Goal: Information Seeking & Learning: Check status

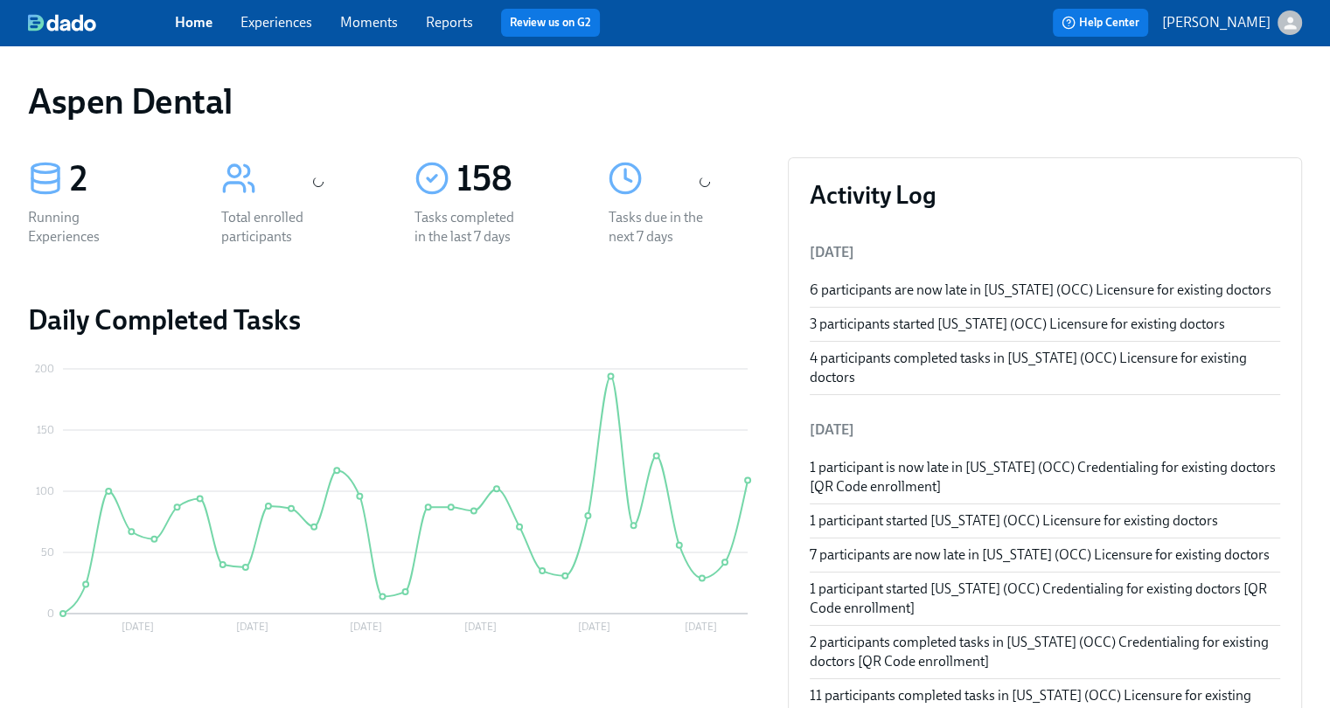
click at [454, 26] on link "Reports" at bounding box center [449, 22] width 47 height 17
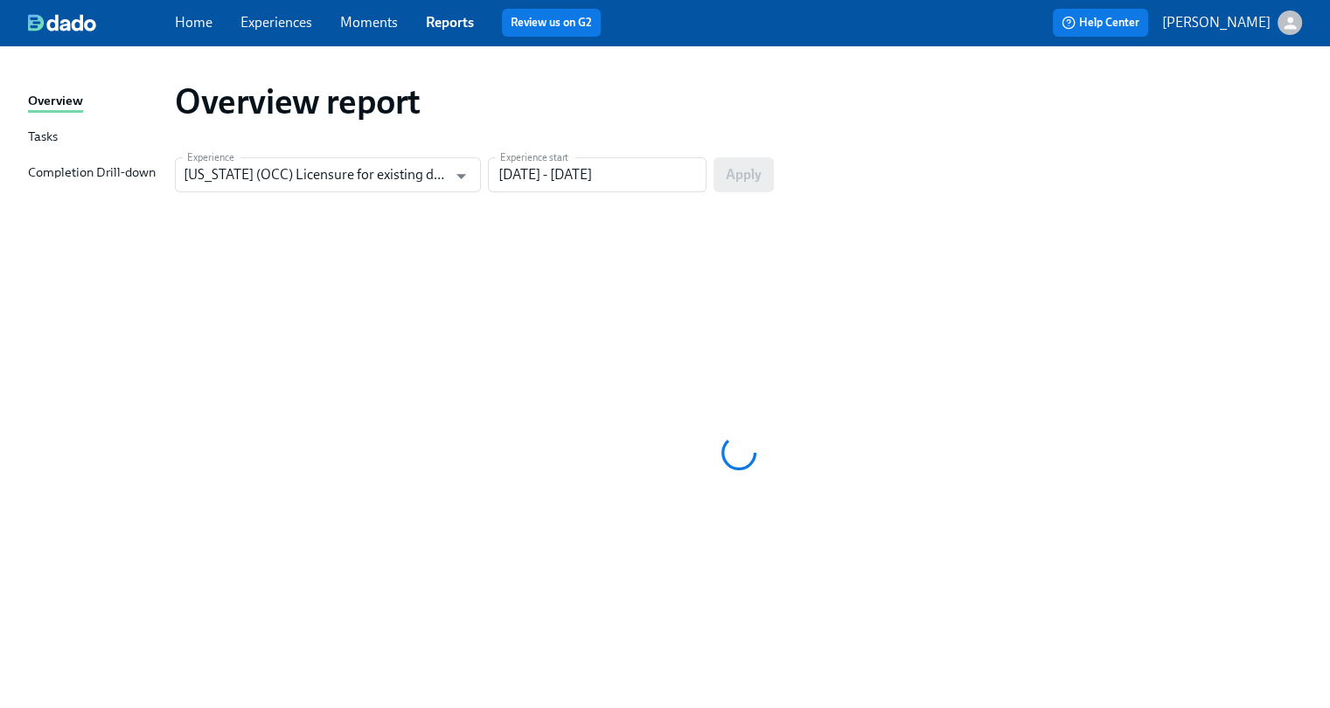
click at [87, 171] on div "Completion Drill-down" at bounding box center [92, 174] width 128 height 22
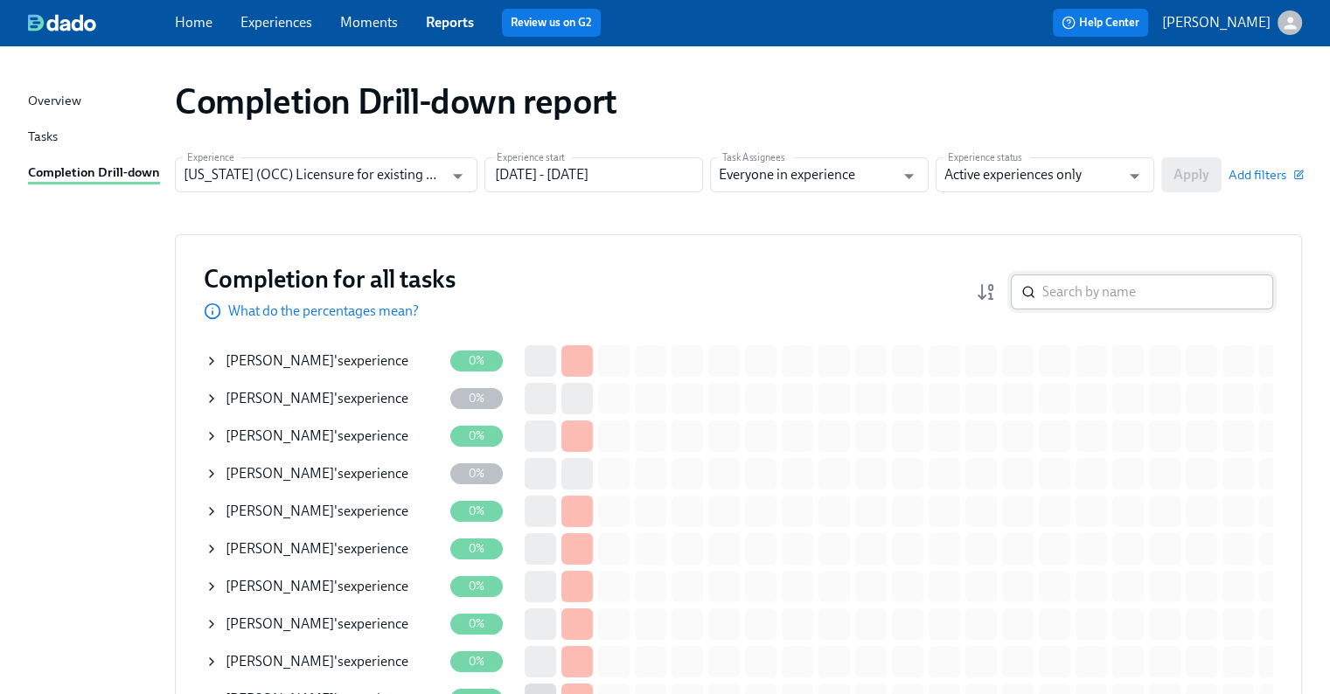
click at [1093, 295] on input "search" at bounding box center [1157, 292] width 231 height 35
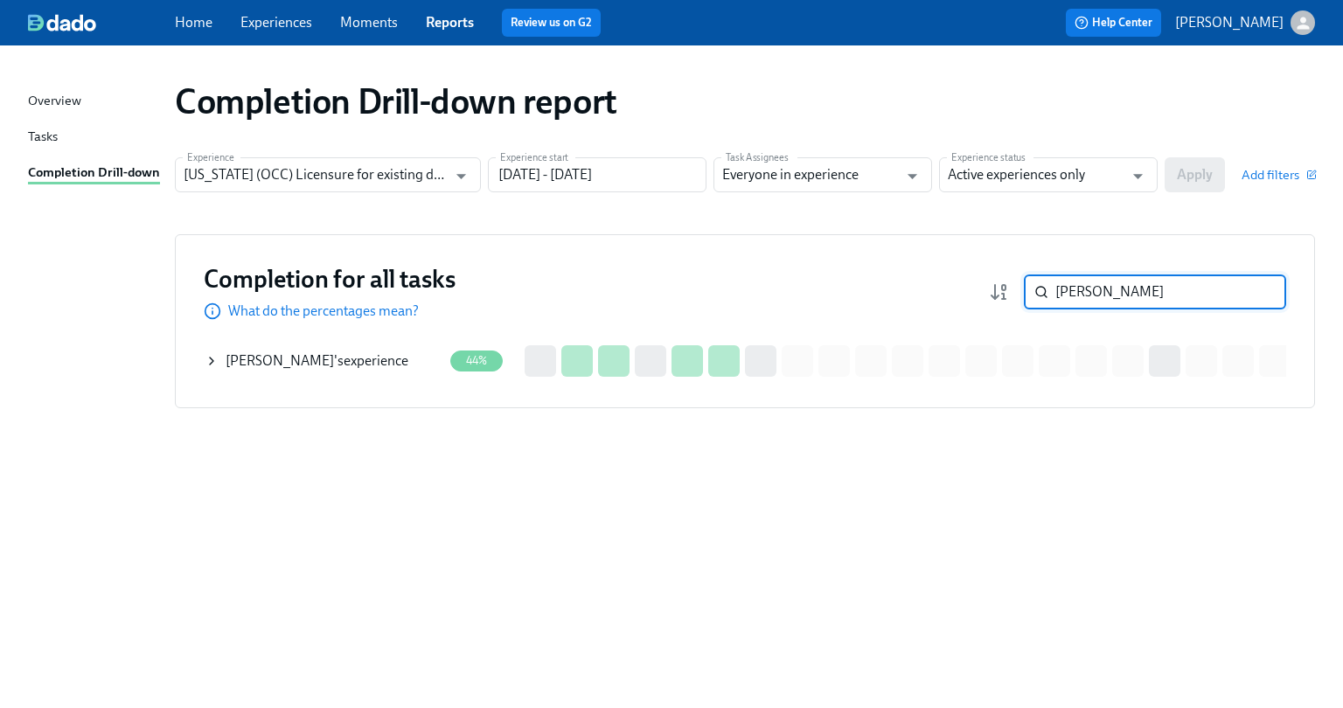
type input "[PERSON_NAME]"
click at [392, 366] on div "[PERSON_NAME] 's experience" at bounding box center [324, 361] width 238 height 35
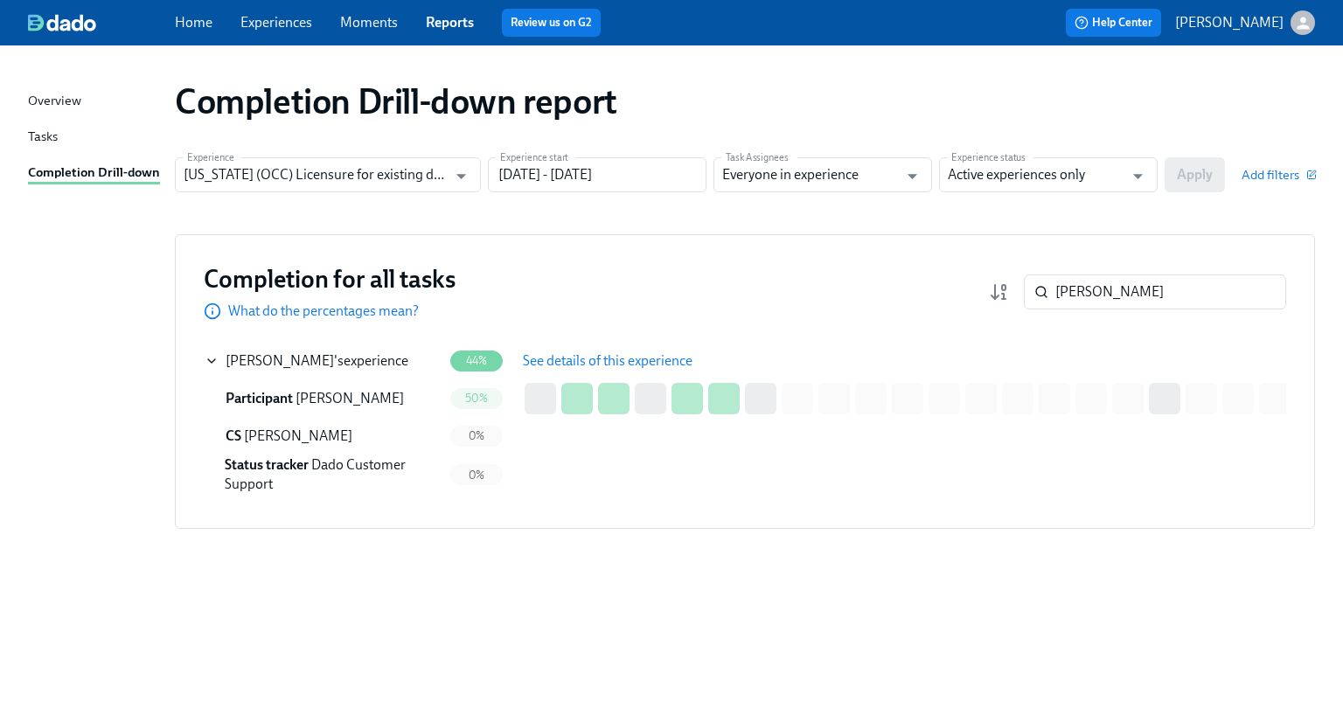
click at [553, 366] on span "See details of this experience" at bounding box center [608, 360] width 170 height 17
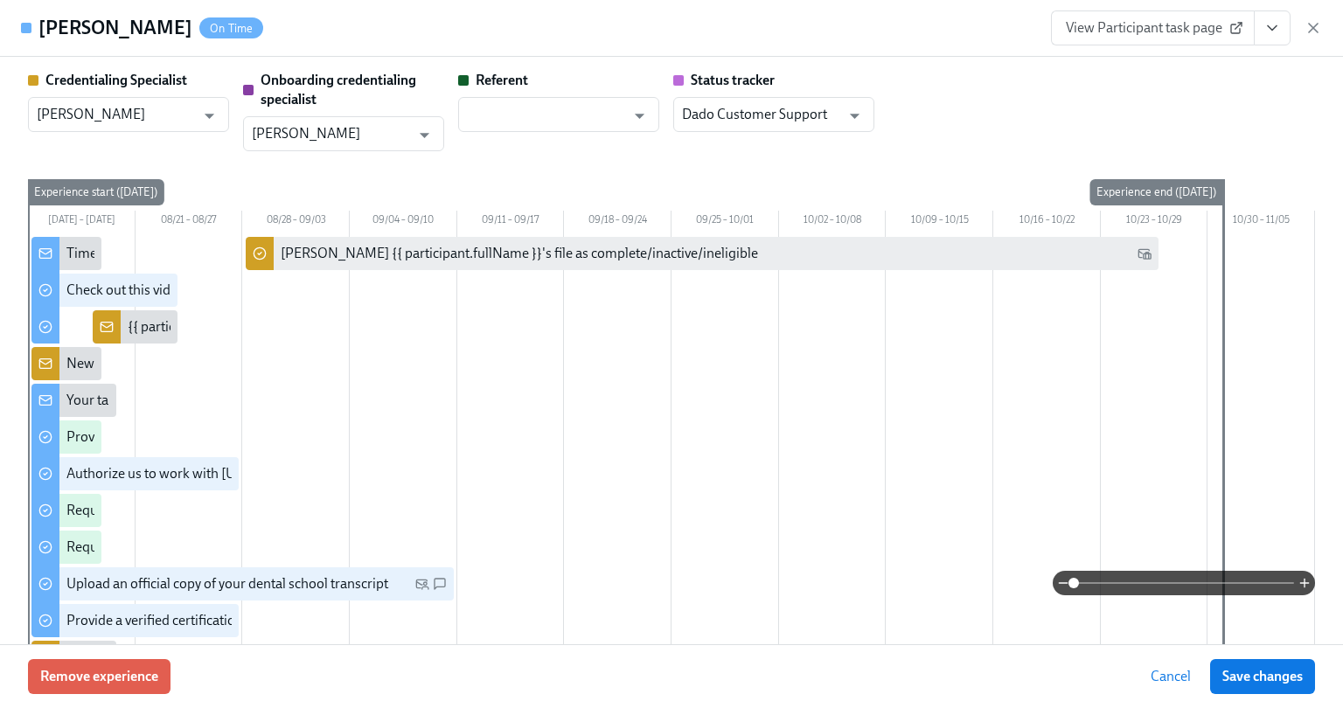
type input "[PERSON_NAME]"
type input "Dado Customer Support"
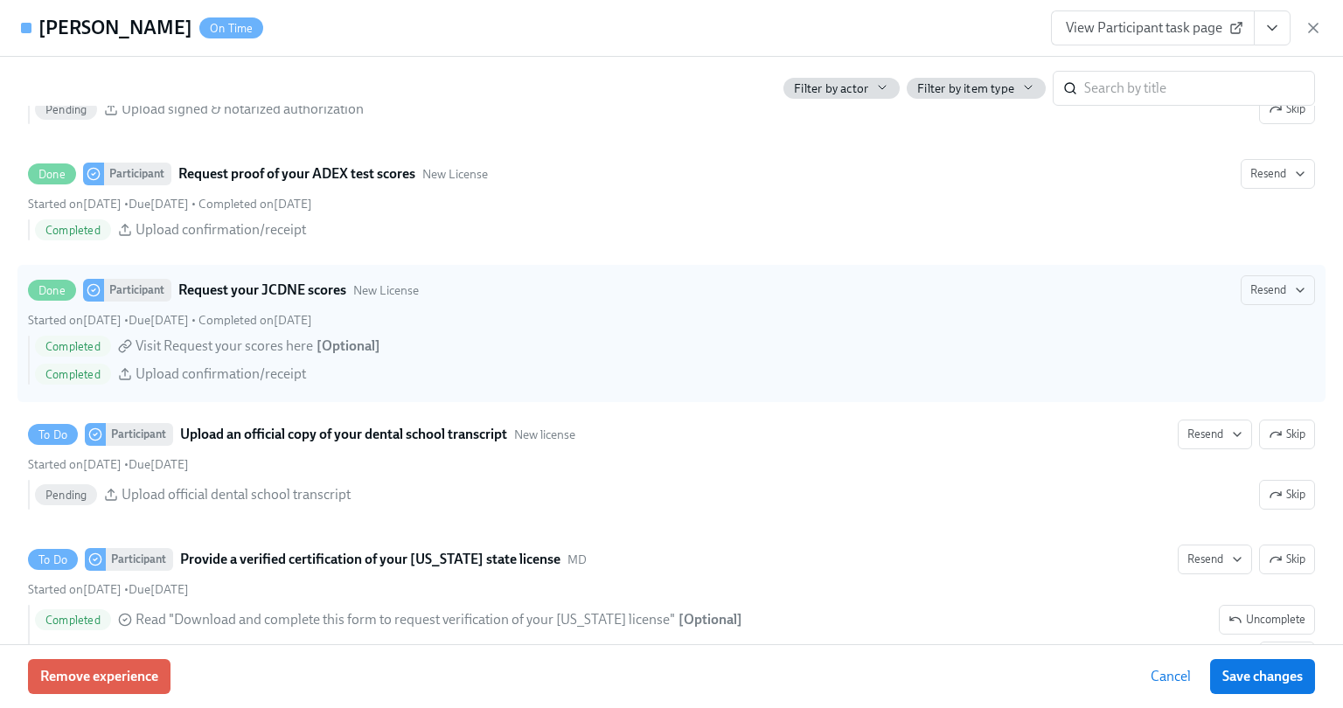
scroll to position [2886, 0]
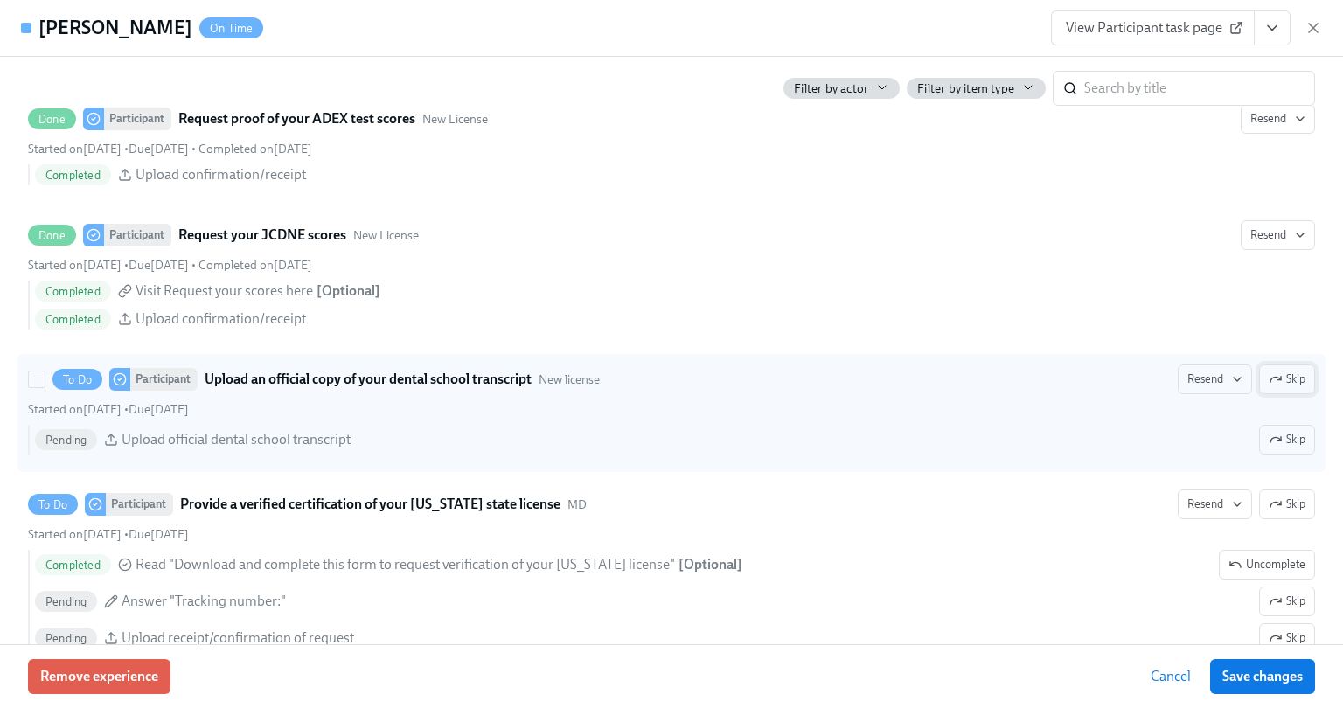
click at [1269, 380] on span "Skip" at bounding box center [1287, 379] width 37 height 17
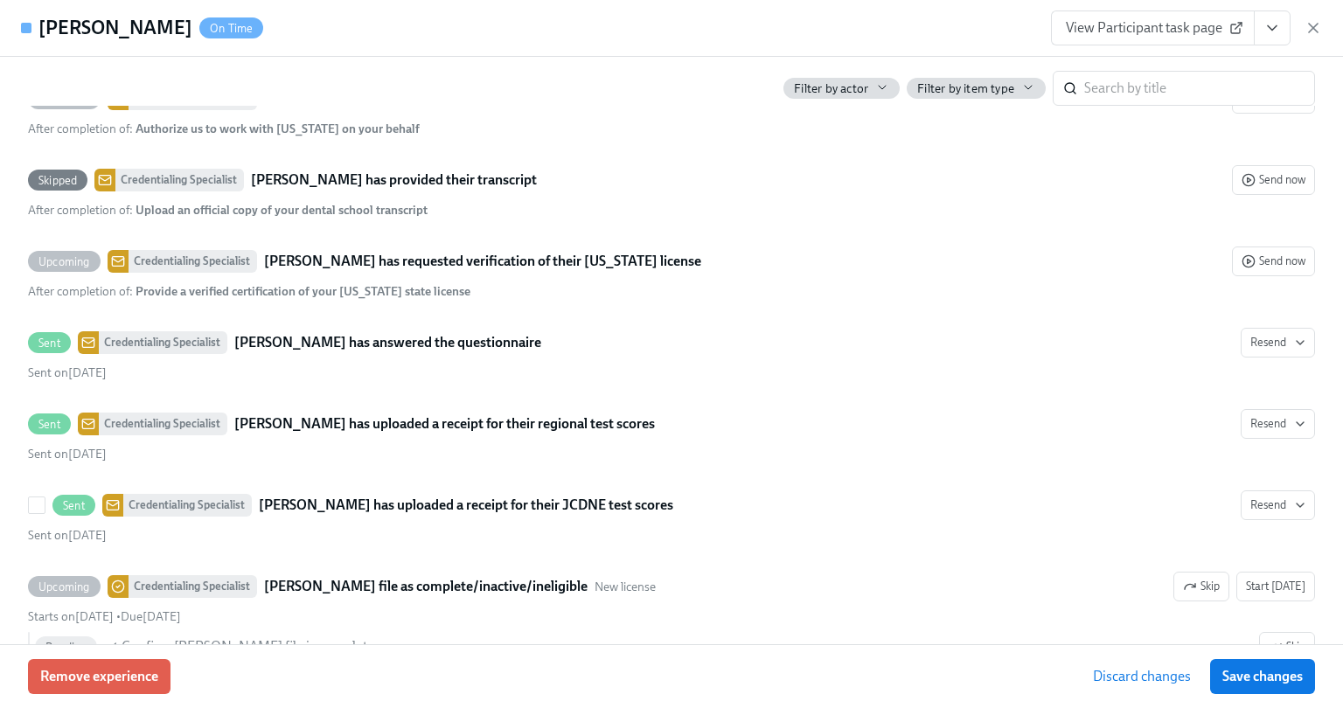
scroll to position [3428, 0]
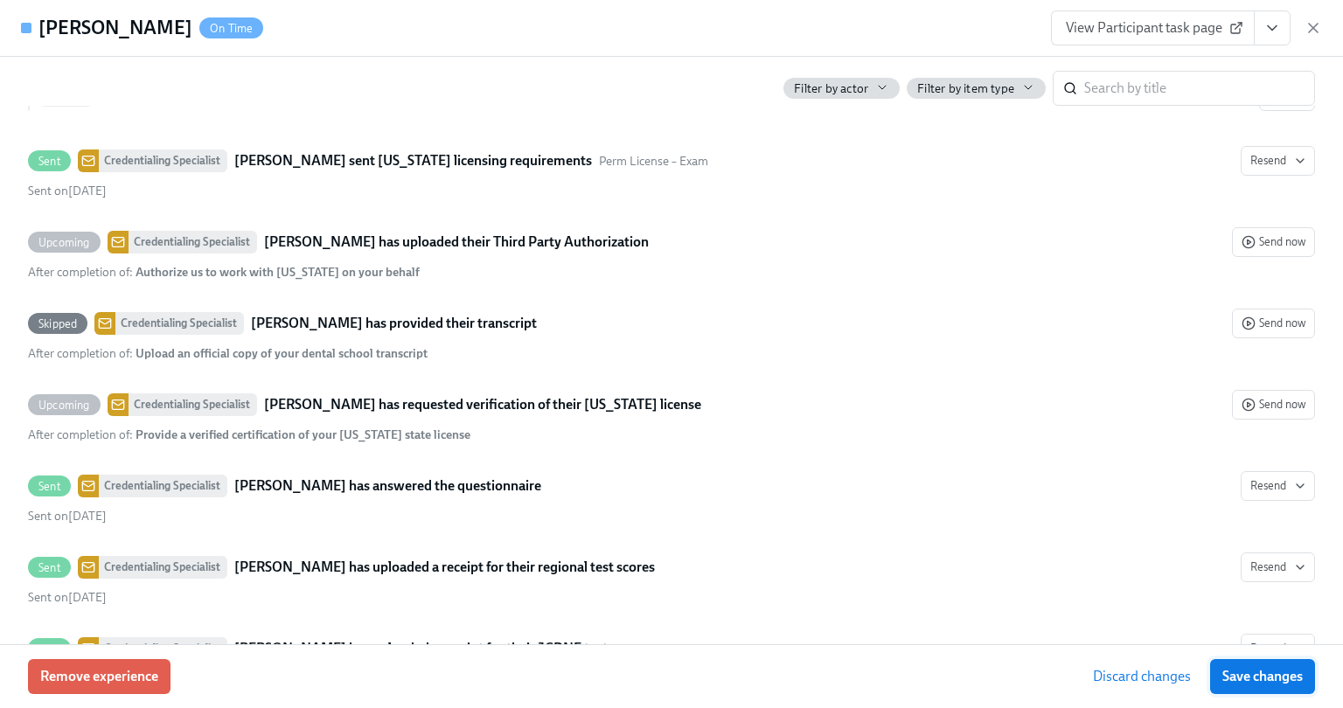
click at [1256, 684] on span "Save changes" at bounding box center [1263, 676] width 80 height 17
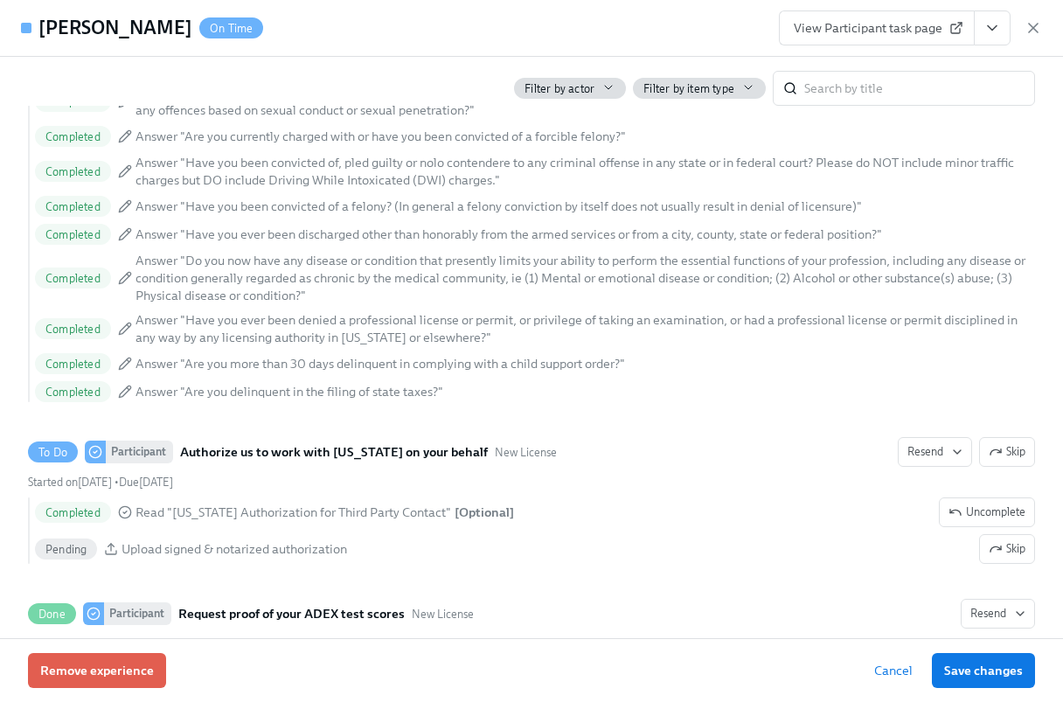
scroll to position [2366, 0]
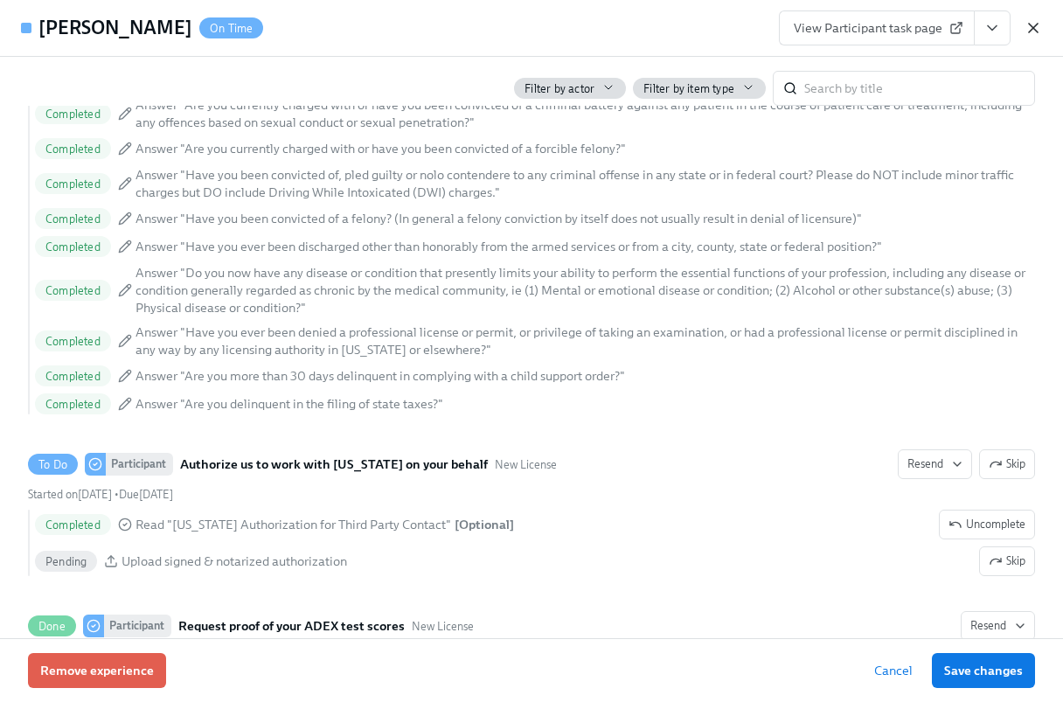
click at [1033, 25] on icon "button" at bounding box center [1033, 27] width 17 height 17
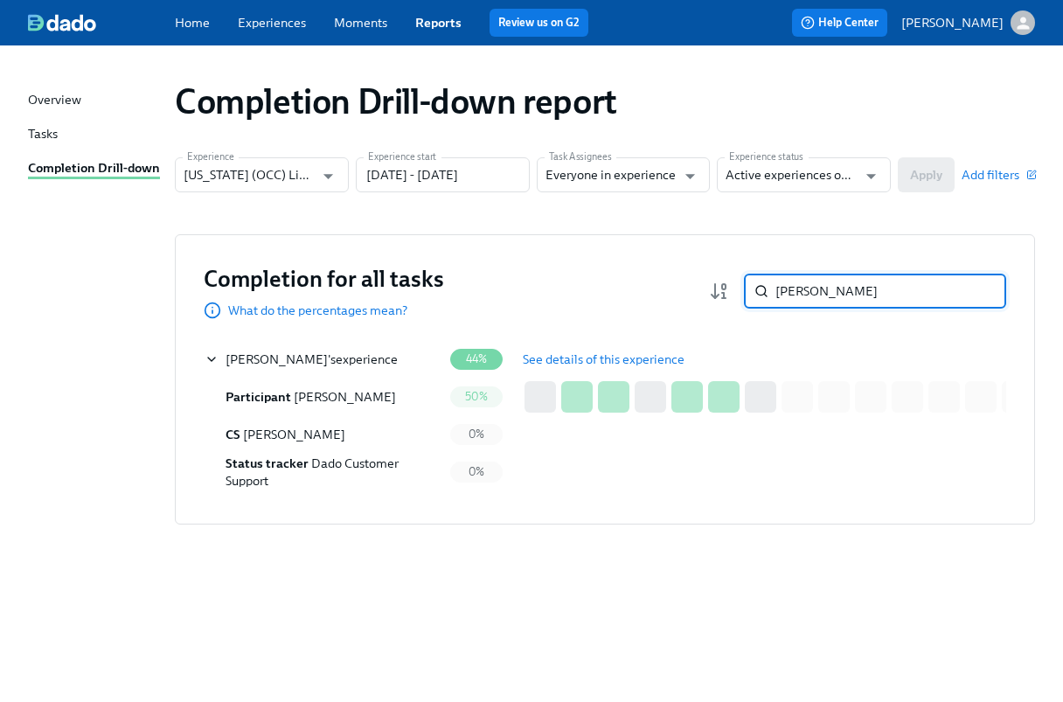
click at [758, 293] on div "[PERSON_NAME] ​" at bounding box center [875, 291] width 262 height 35
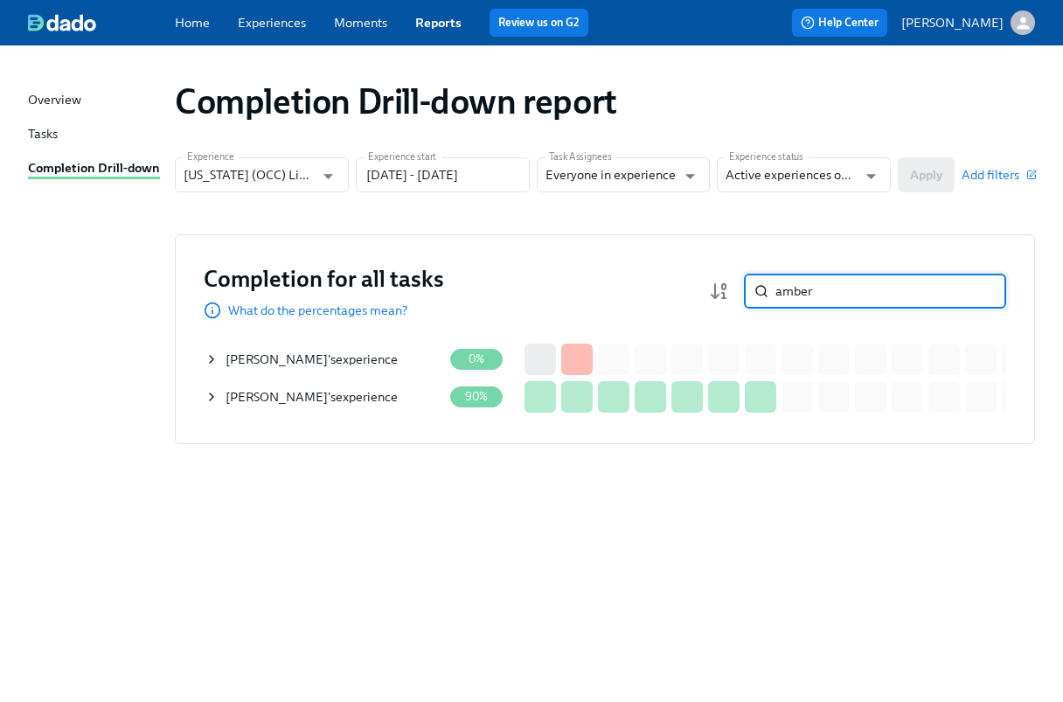
click at [417, 359] on div "[PERSON_NAME] 's experience" at bounding box center [324, 359] width 238 height 35
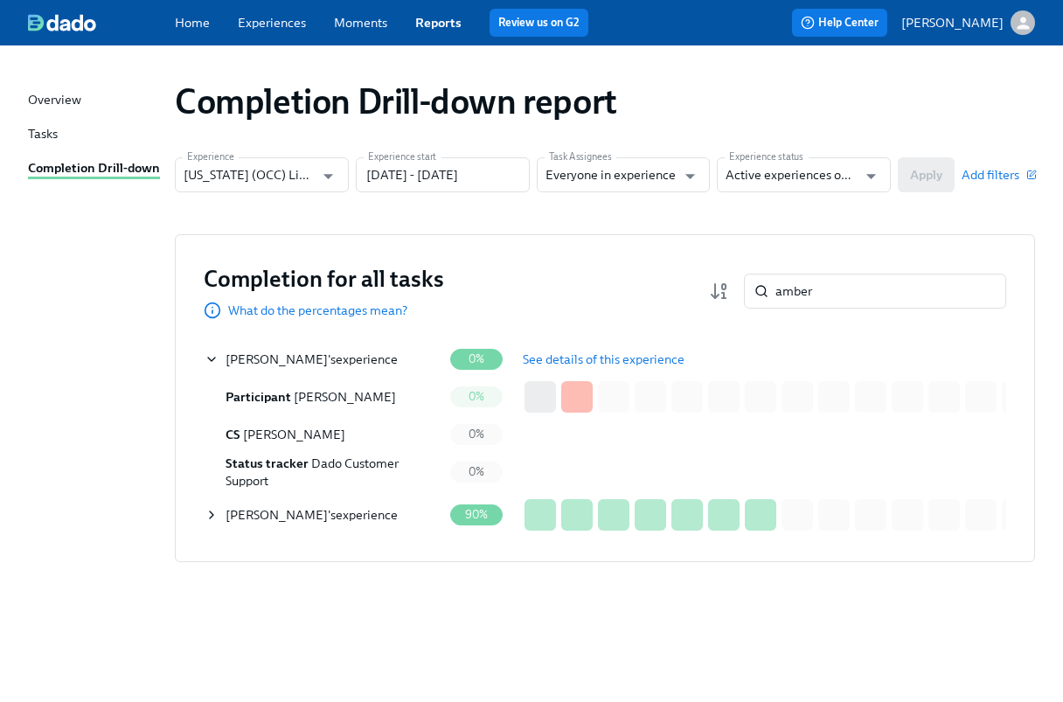
click at [523, 355] on span "See details of this experience" at bounding box center [604, 359] width 162 height 17
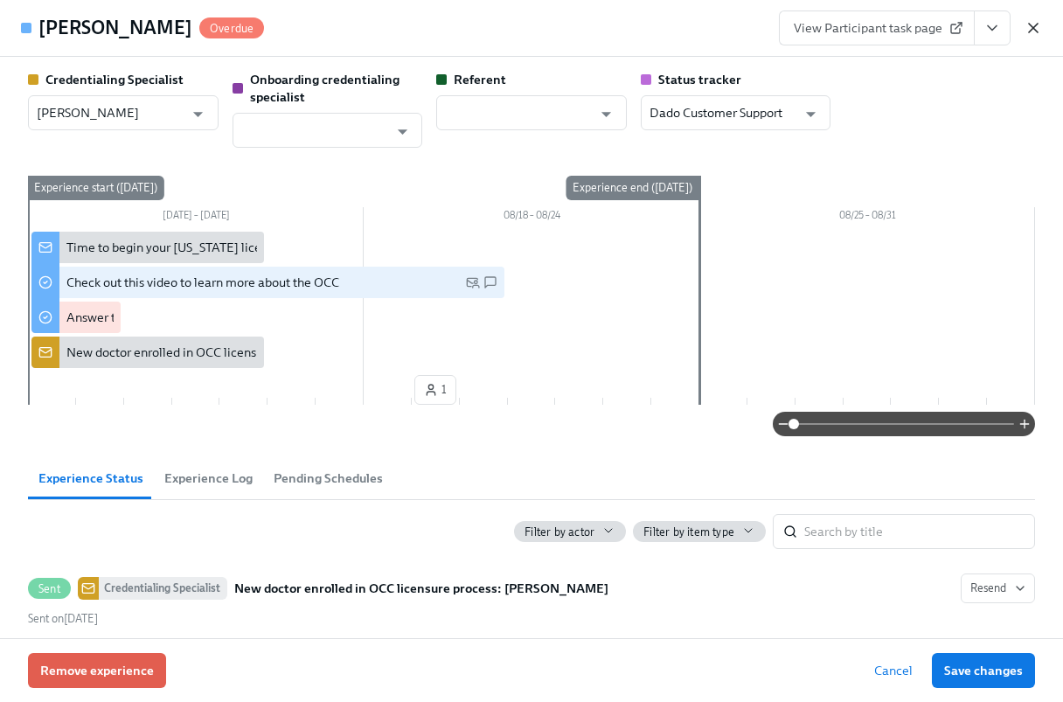
click at [1036, 25] on icon "button" at bounding box center [1033, 27] width 17 height 17
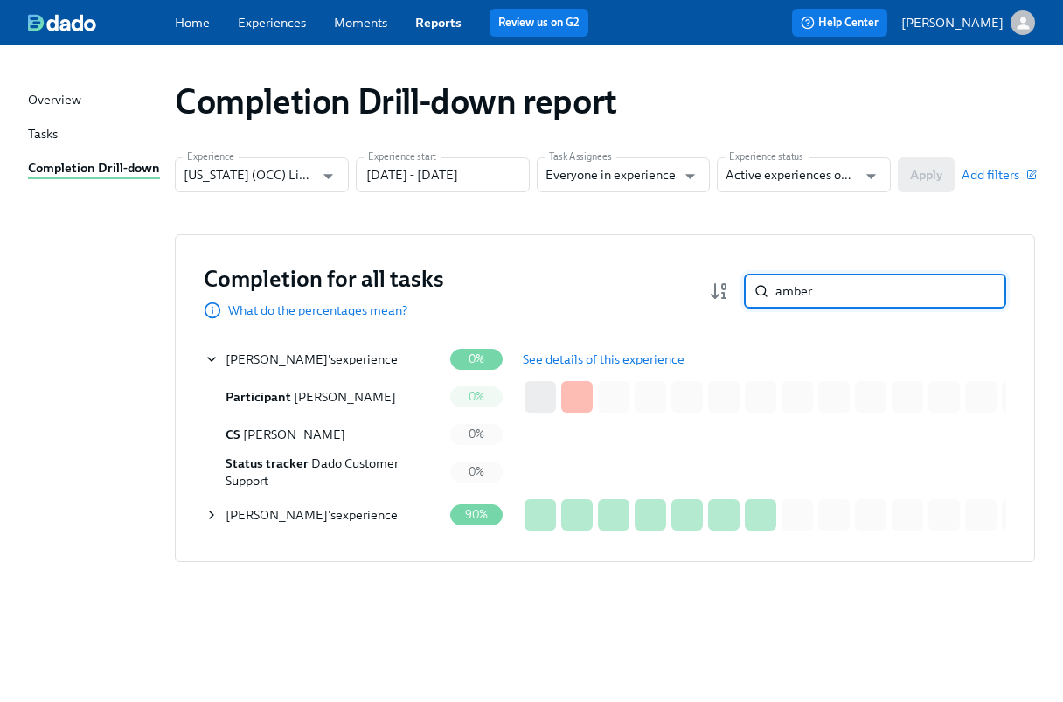
drag, startPoint x: 825, startPoint y: 300, endPoint x: 732, endPoint y: 291, distance: 93.1
click at [732, 291] on div "amber ​" at bounding box center [857, 291] width 297 height 35
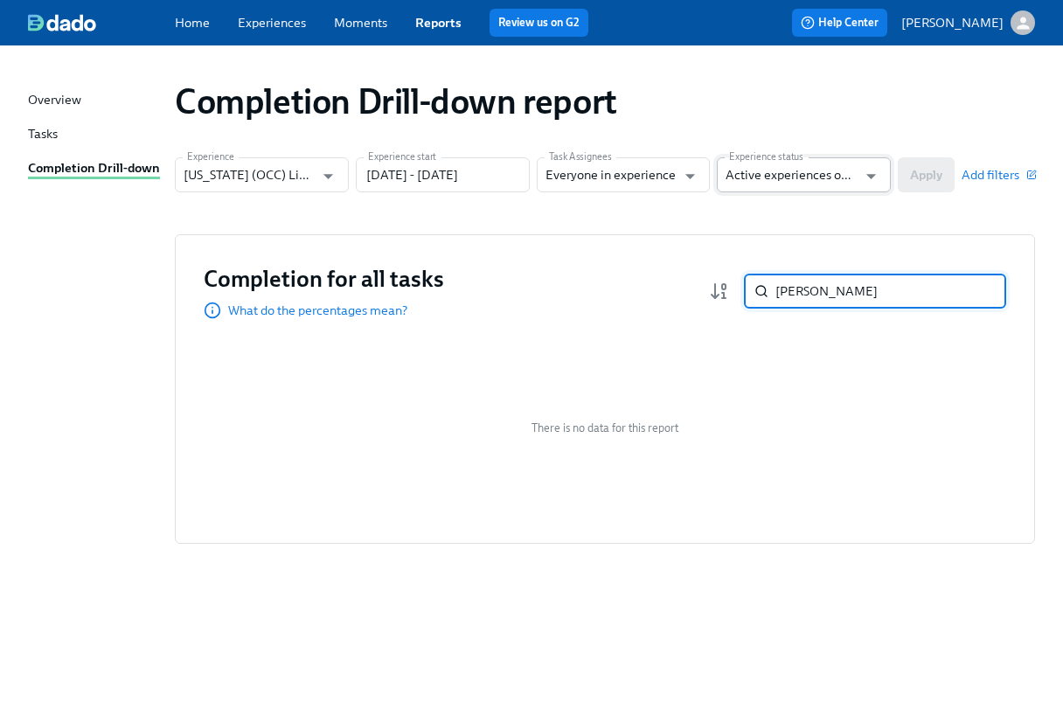
type input "[PERSON_NAME]"
click at [837, 178] on input "Active experiences only" at bounding box center [791, 174] width 131 height 35
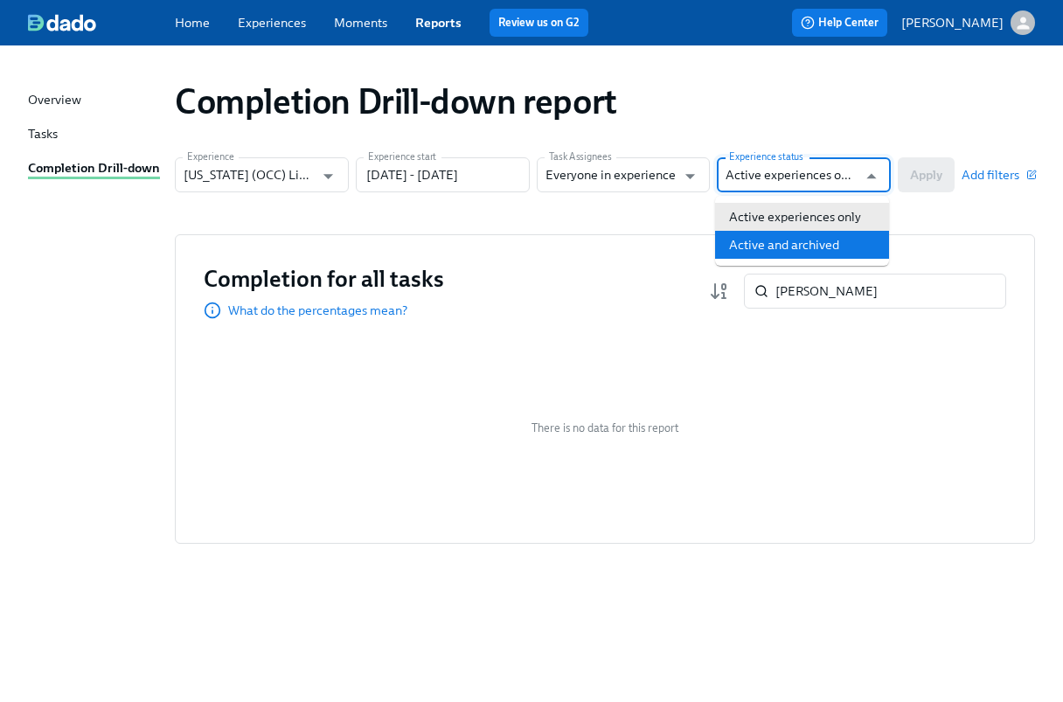
click at [806, 243] on li "Active and archived" at bounding box center [802, 245] width 174 height 28
type input "Active and archived"
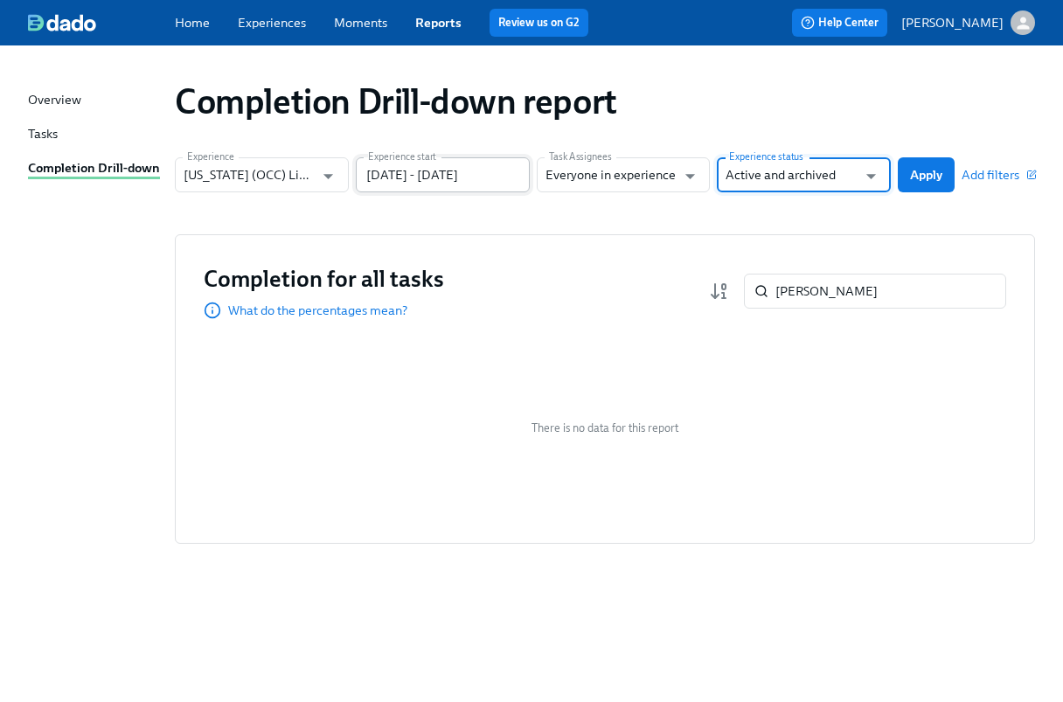
click at [393, 175] on input "[DATE] - [DATE]" at bounding box center [443, 174] width 174 height 35
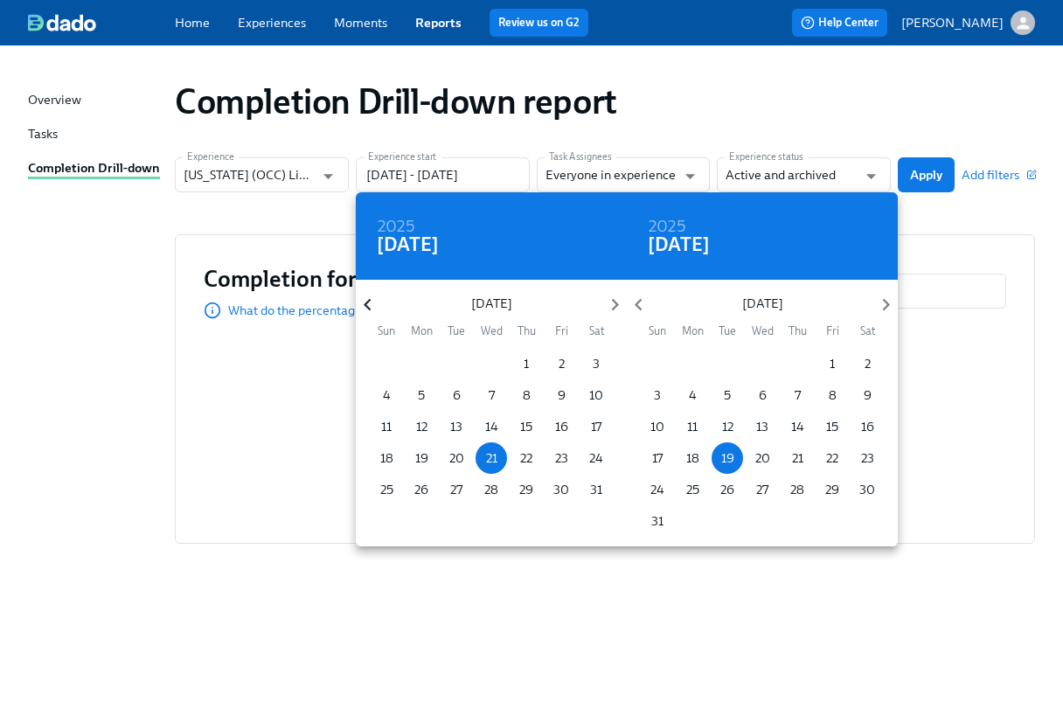
click at [369, 300] on icon "button" at bounding box center [367, 305] width 7 height 12
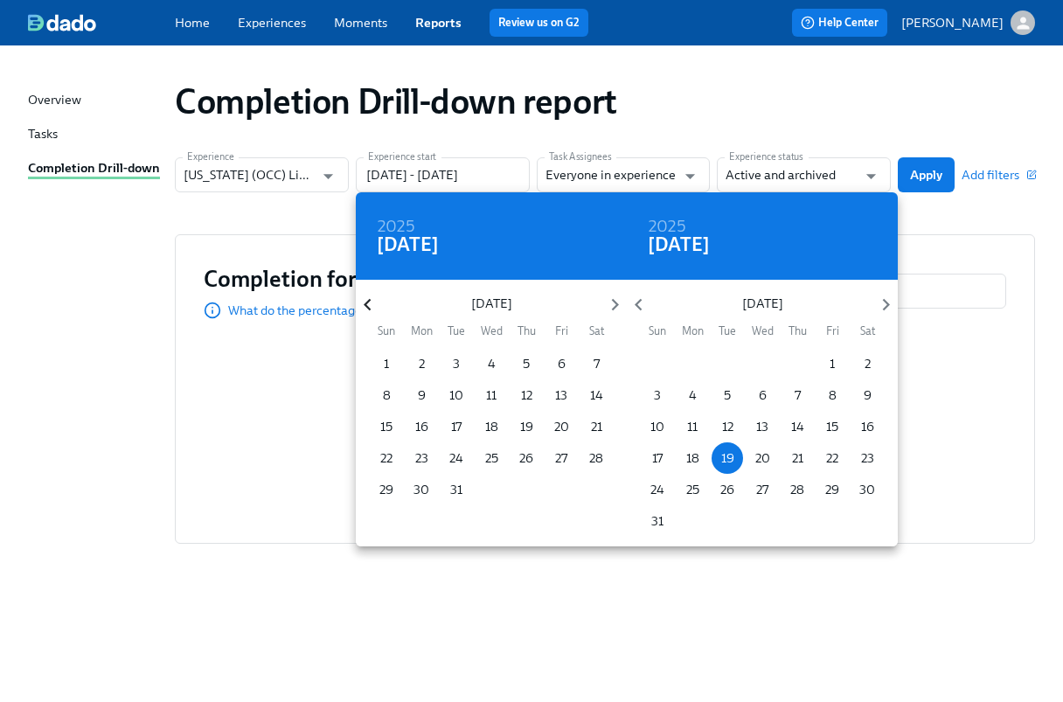
click at [369, 300] on icon "button" at bounding box center [367, 305] width 7 height 12
click at [526, 360] on p "1" at bounding box center [526, 363] width 5 height 17
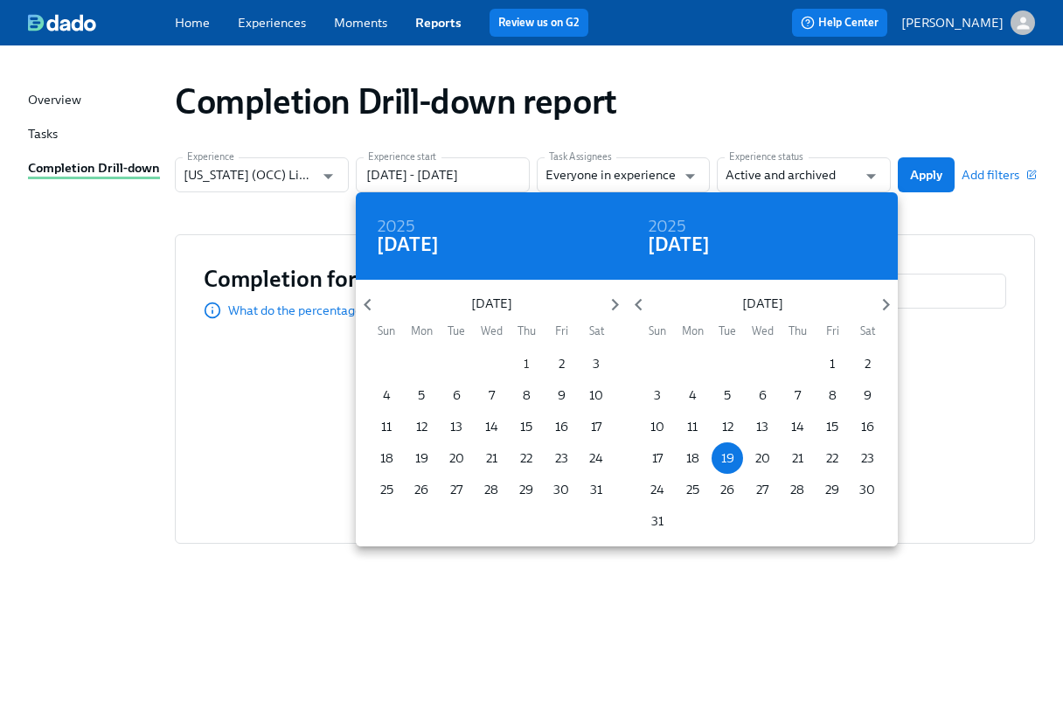
type input "[DATE] - [DATE]"
click at [923, 174] on div at bounding box center [531, 351] width 1063 height 702
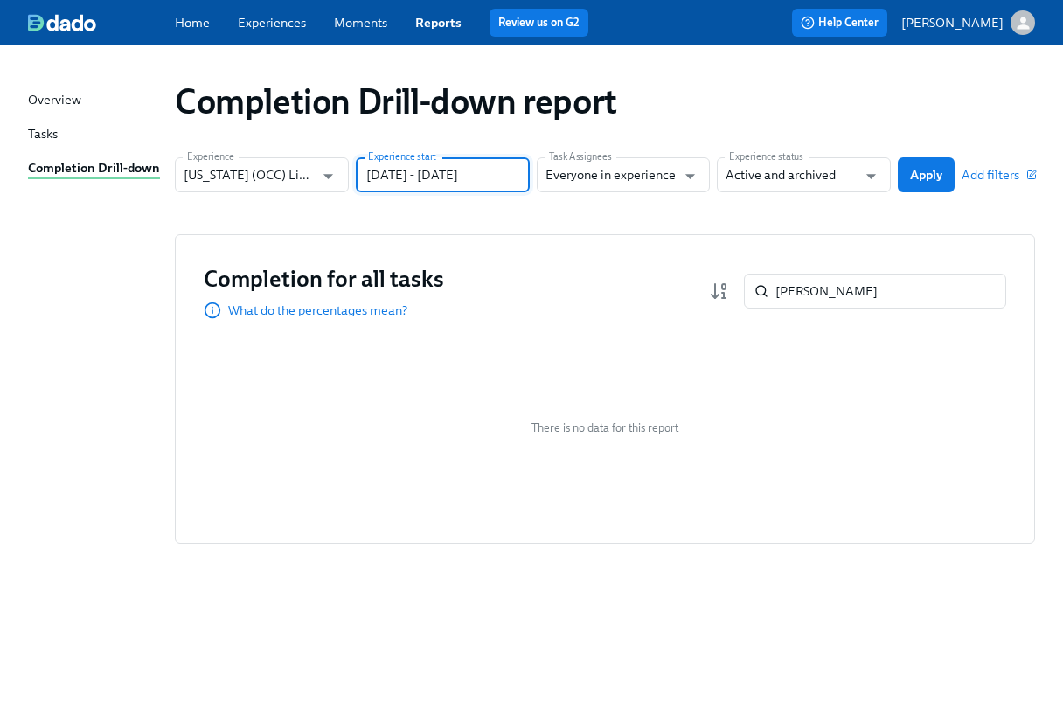
click at [923, 175] on span "Apply" at bounding box center [926, 174] width 32 height 17
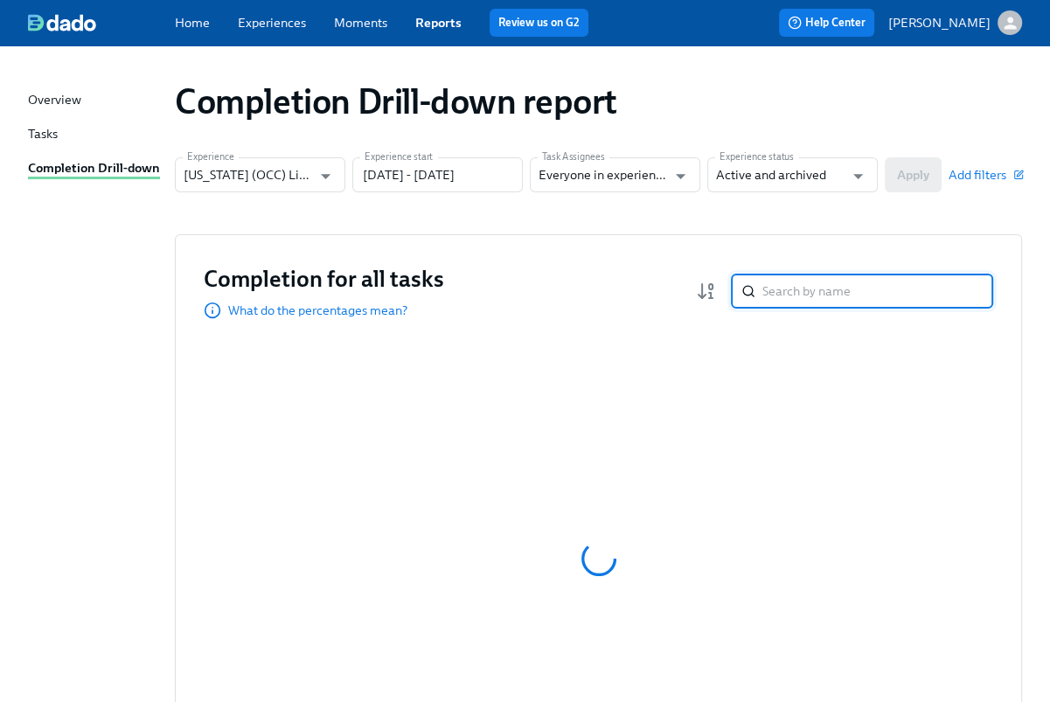
click at [819, 287] on input "search" at bounding box center [878, 291] width 231 height 35
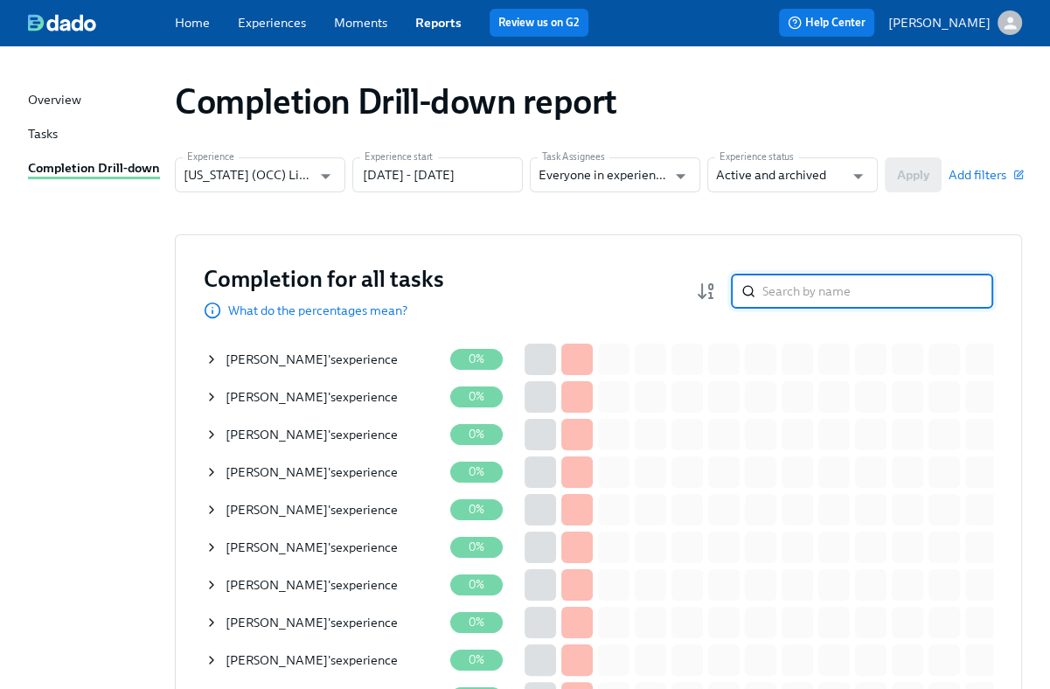
click at [819, 287] on input "search" at bounding box center [878, 291] width 231 height 35
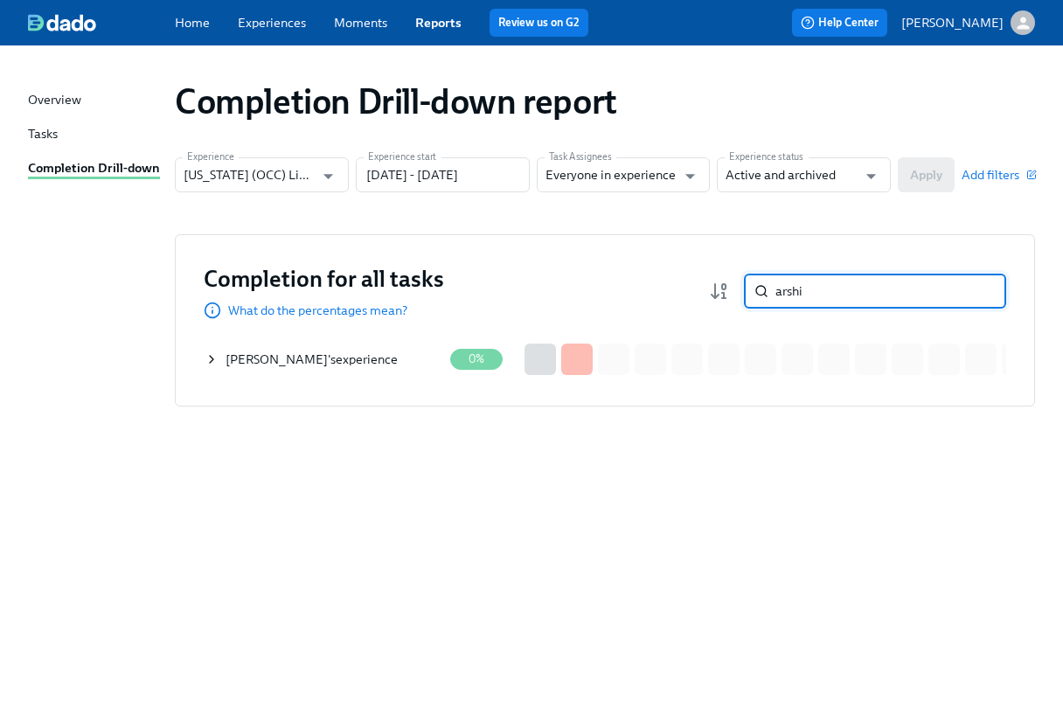
click at [370, 359] on div "[PERSON_NAME] 's experience" at bounding box center [312, 359] width 172 height 17
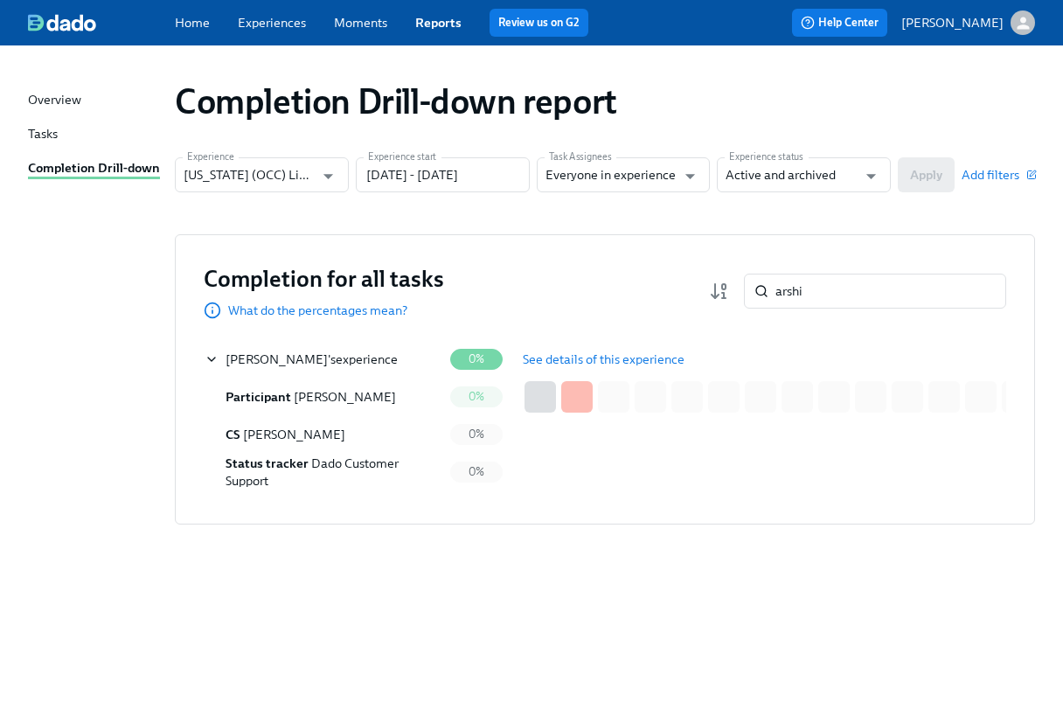
click at [561, 357] on span "See details of this experience" at bounding box center [604, 359] width 162 height 17
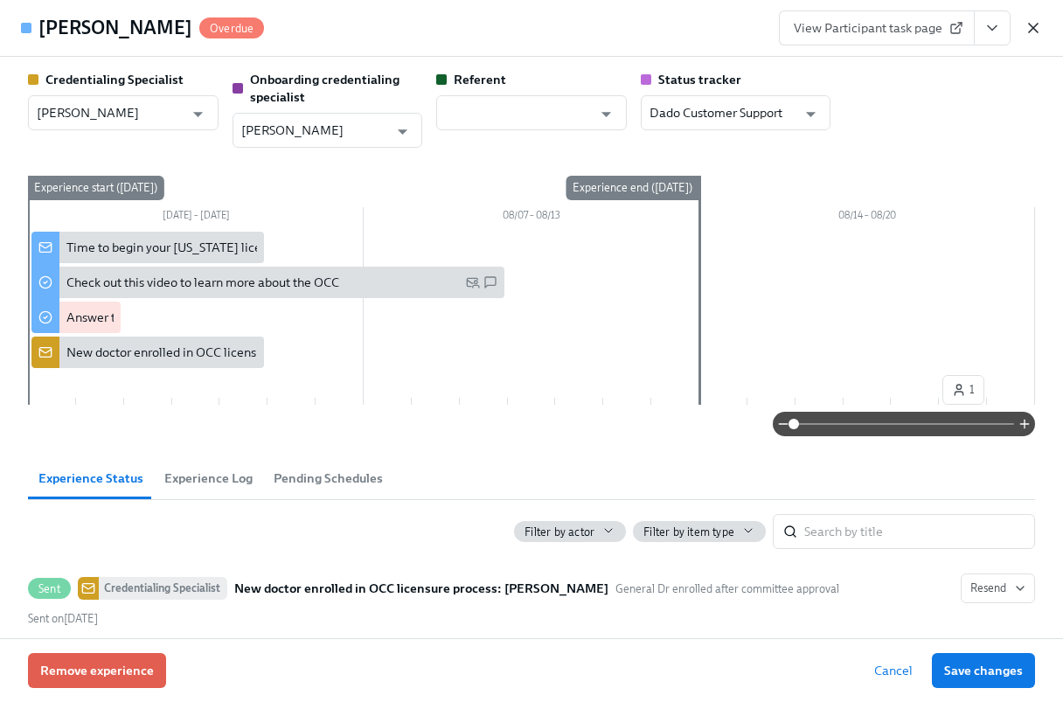
click at [1032, 30] on icon "button" at bounding box center [1033, 28] width 9 height 9
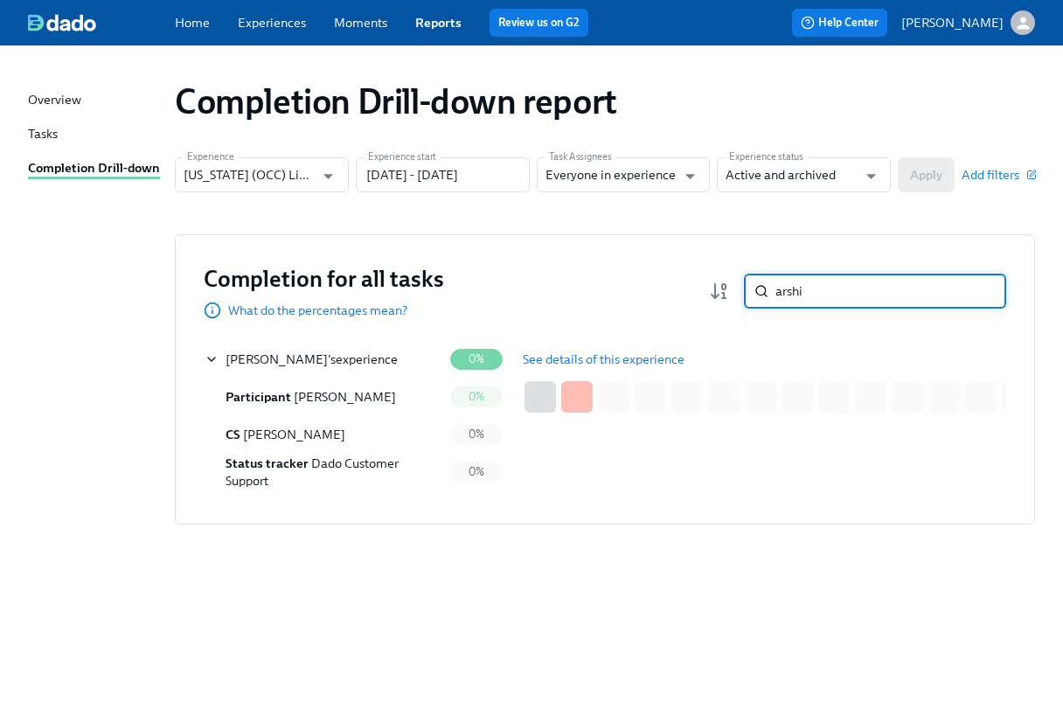
click at [771, 289] on div "arshi ​" at bounding box center [875, 291] width 262 height 35
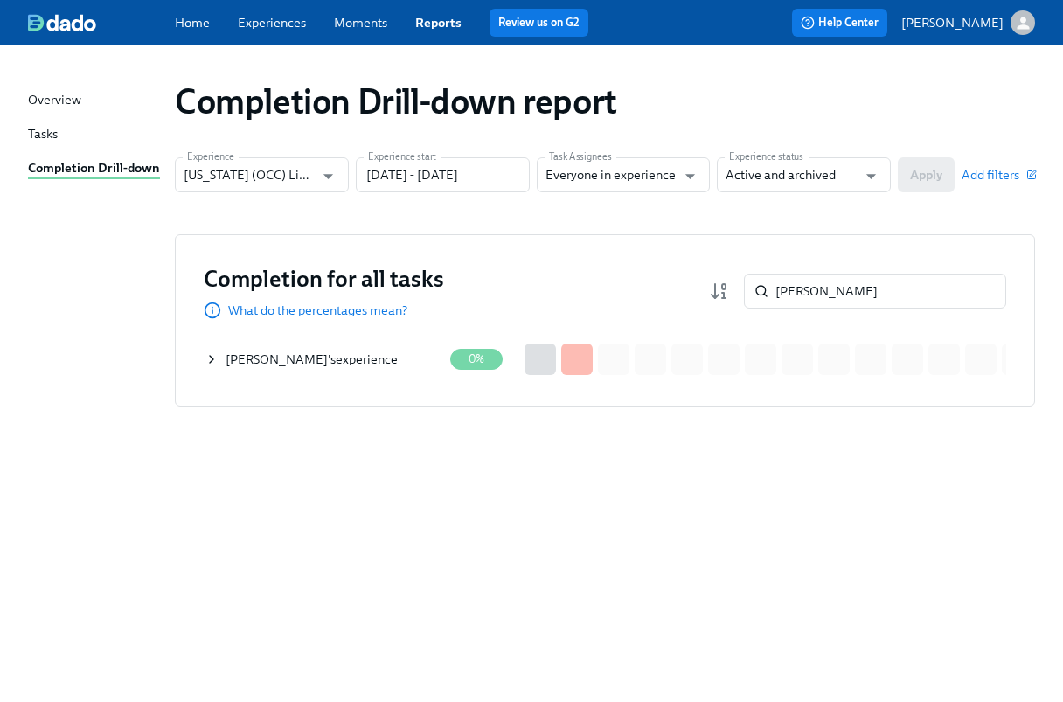
click at [350, 352] on div "[PERSON_NAME] 's experience" at bounding box center [312, 359] width 172 height 17
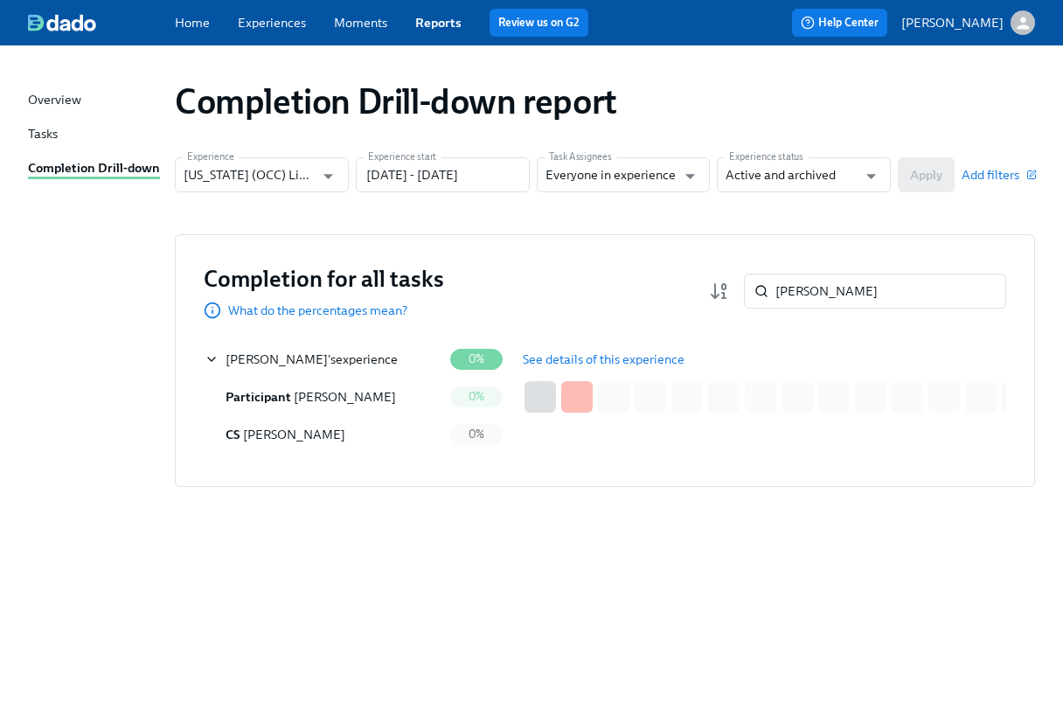
click at [540, 351] on span "See details of this experience" at bounding box center [604, 359] width 162 height 17
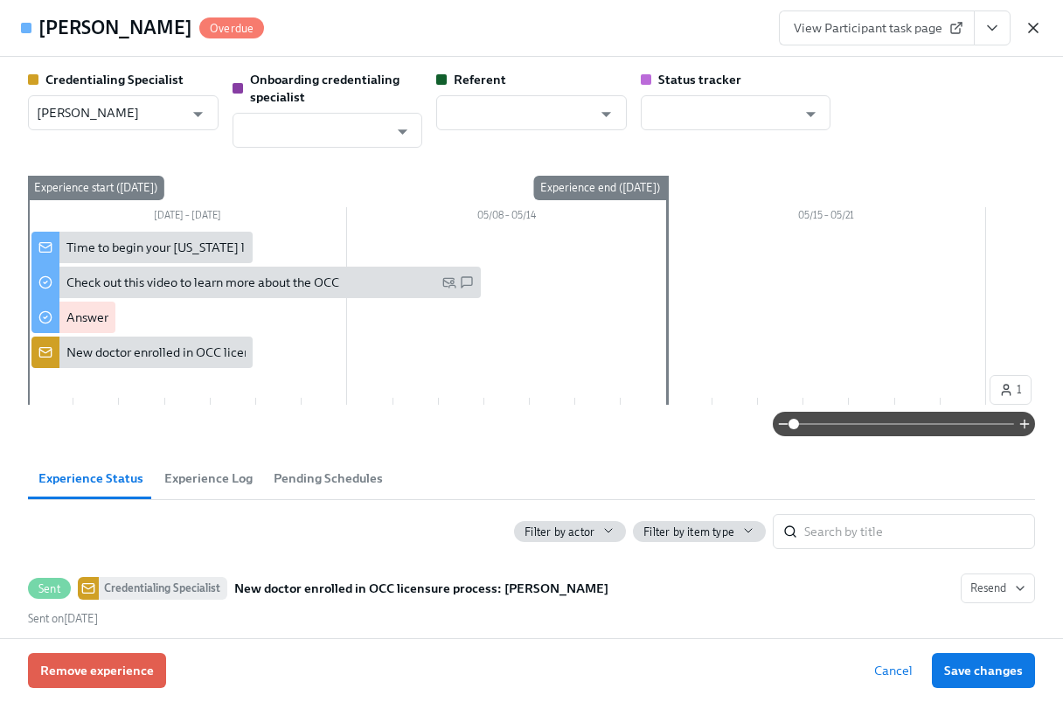
click at [1031, 27] on icon "button" at bounding box center [1033, 27] width 17 height 17
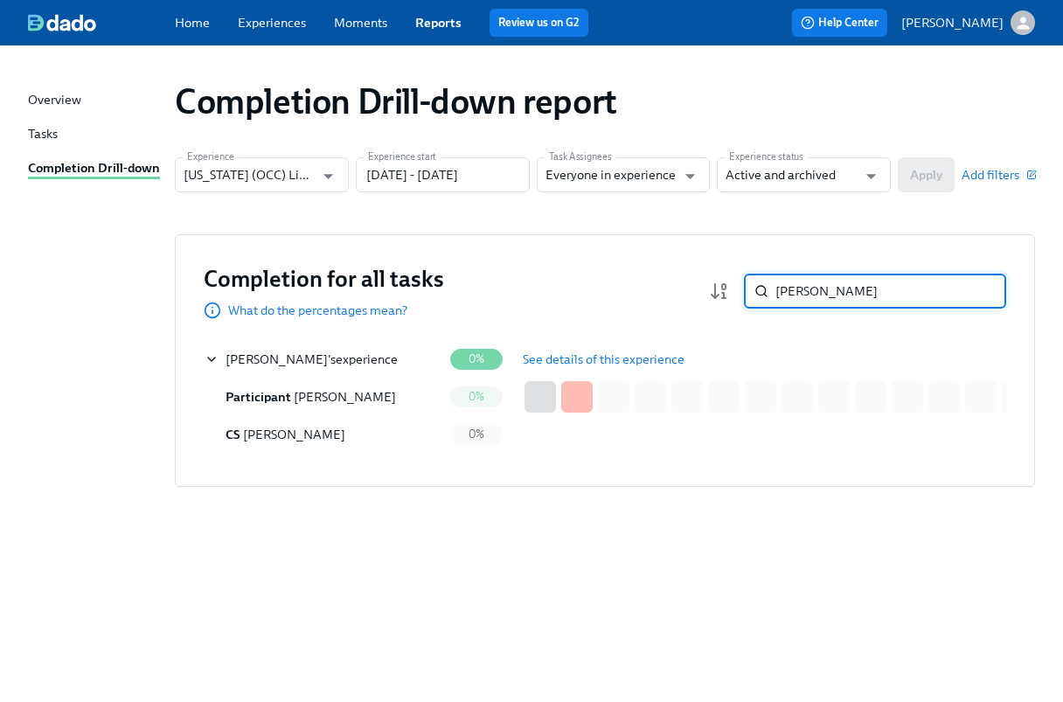
drag, startPoint x: 815, startPoint y: 282, endPoint x: 749, endPoint y: 289, distance: 65.9
click at [749, 289] on div "[PERSON_NAME] ​" at bounding box center [875, 291] width 262 height 35
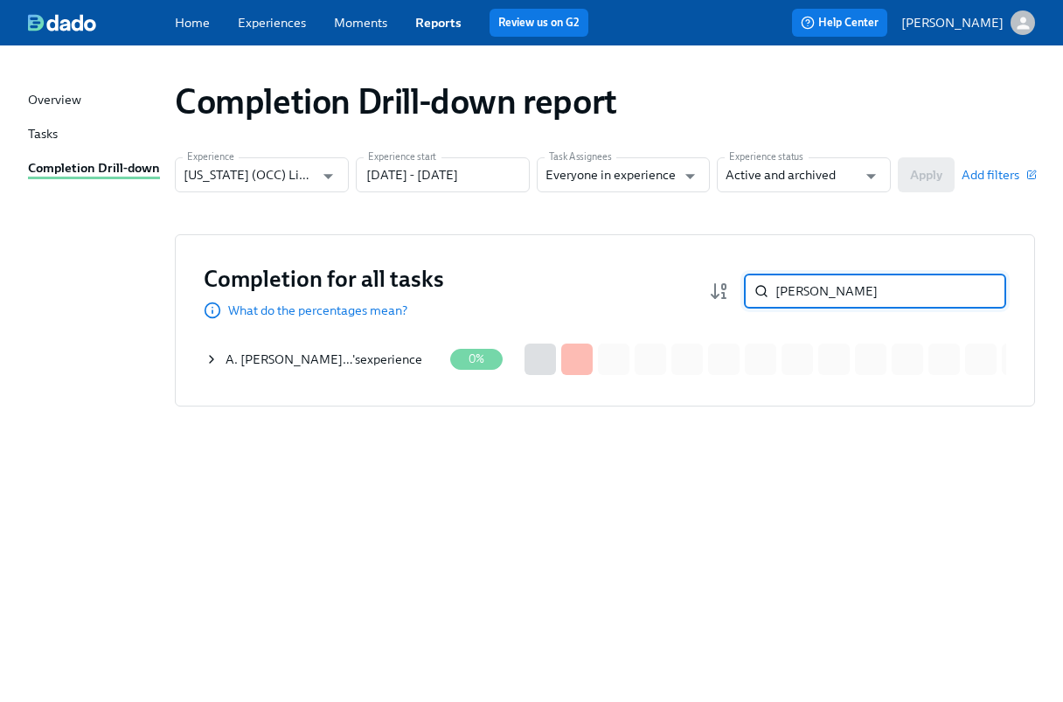
click at [366, 360] on div "A. [PERSON_NAME]… 's experience" at bounding box center [324, 359] width 197 height 17
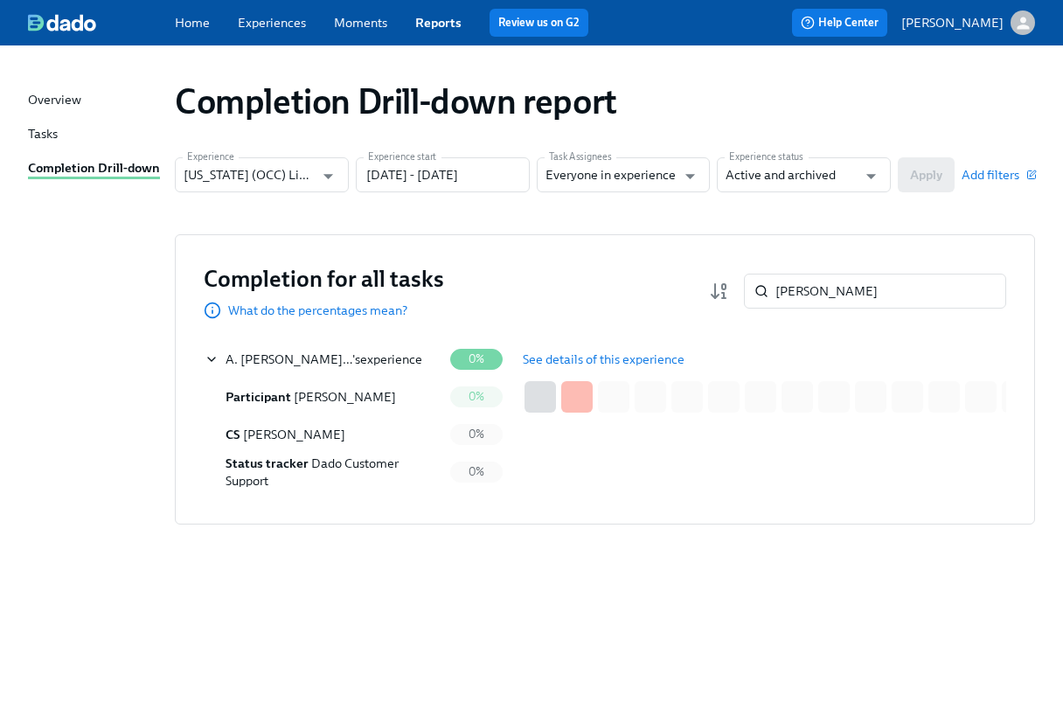
click at [553, 359] on span "See details of this experience" at bounding box center [604, 359] width 162 height 17
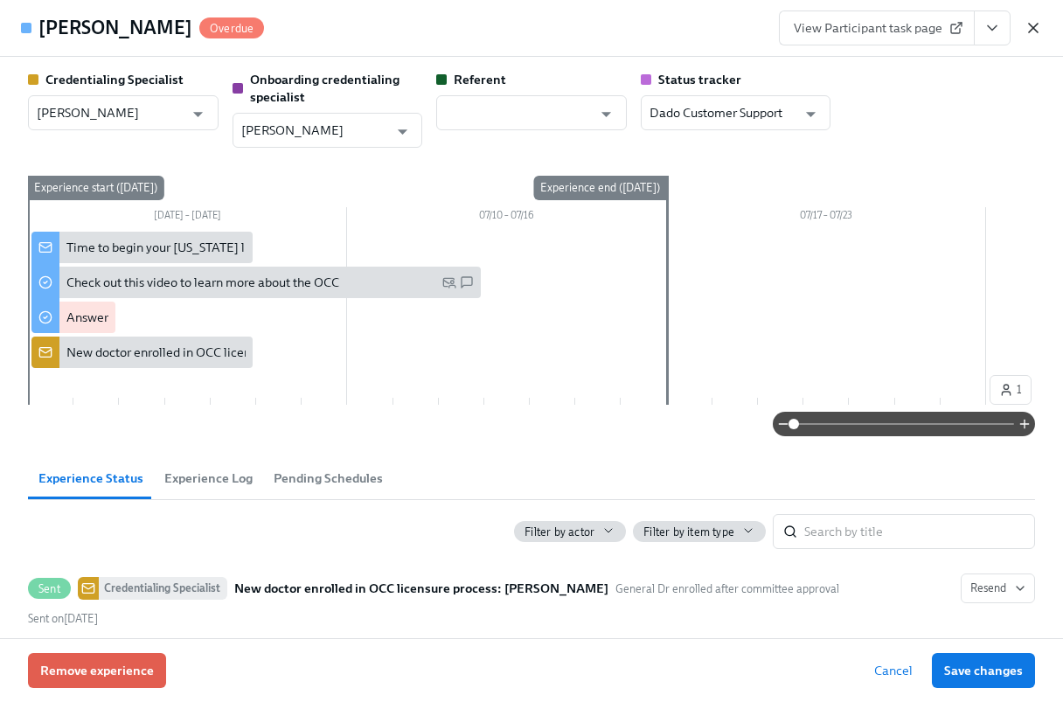
click at [1035, 27] on icon "button" at bounding box center [1033, 27] width 17 height 17
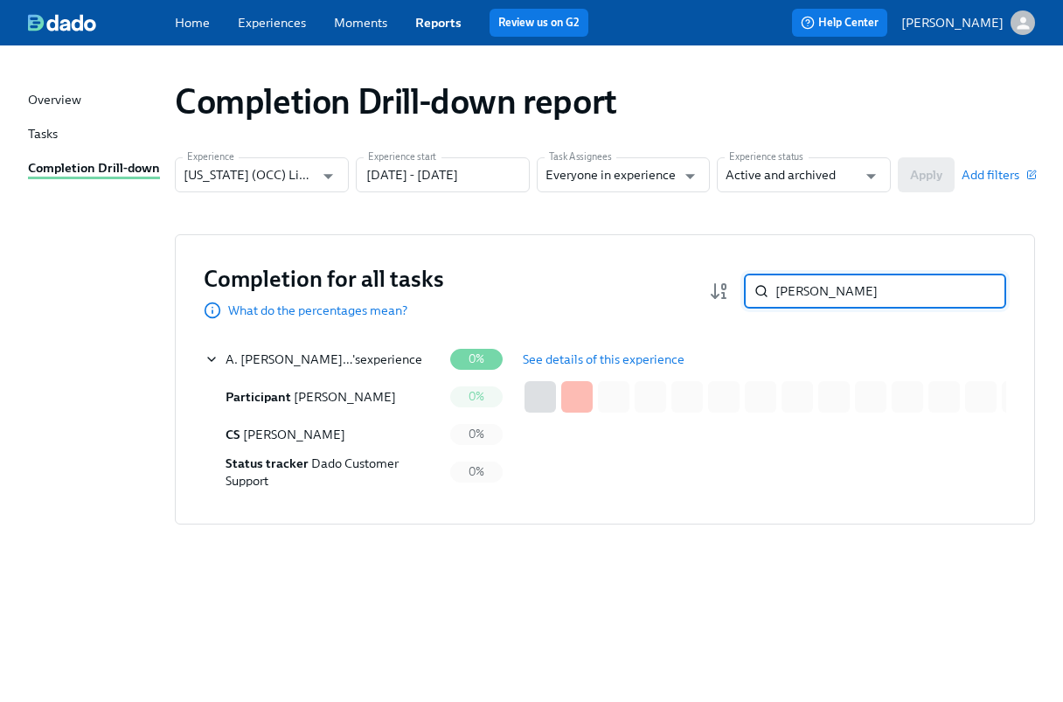
drag, startPoint x: 793, startPoint y: 293, endPoint x: 756, endPoint y: 291, distance: 37.6
click at [756, 293] on div "[PERSON_NAME] ​" at bounding box center [875, 291] width 262 height 35
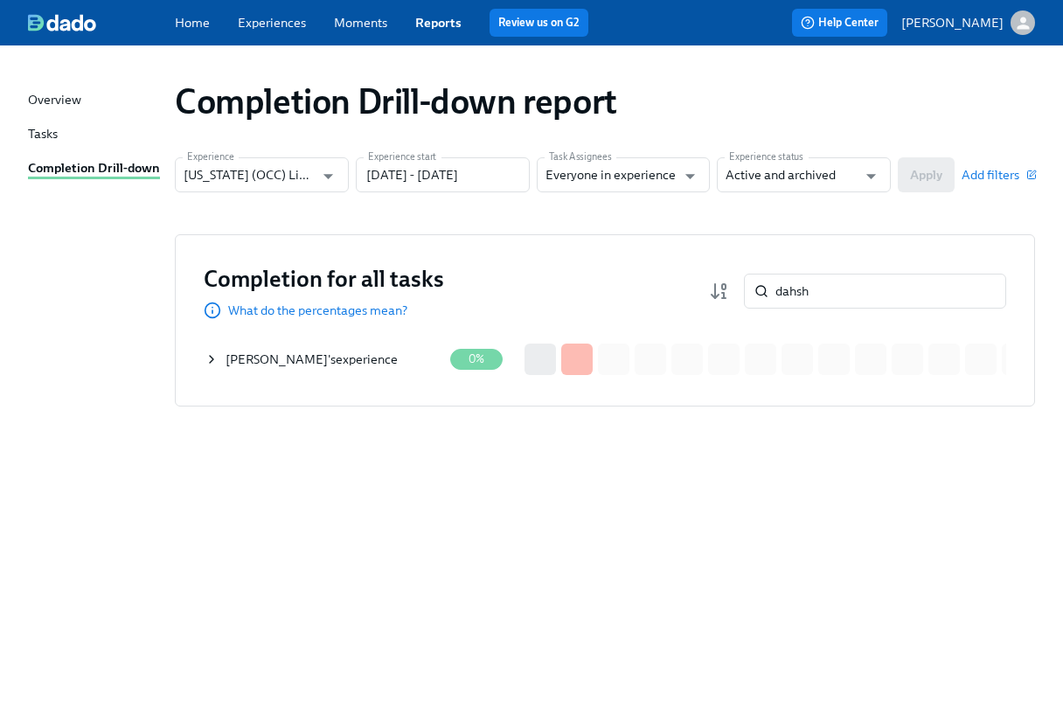
click at [346, 356] on div "[PERSON_NAME] 's experience" at bounding box center [312, 359] width 172 height 17
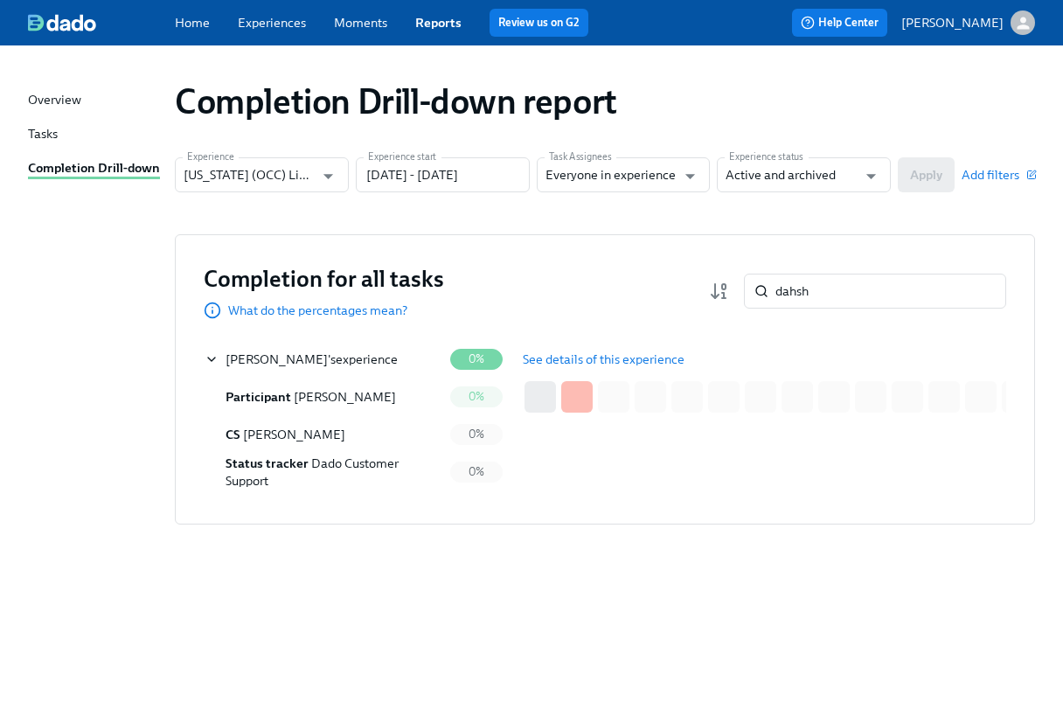
click at [534, 352] on span "See details of this experience" at bounding box center [604, 359] width 162 height 17
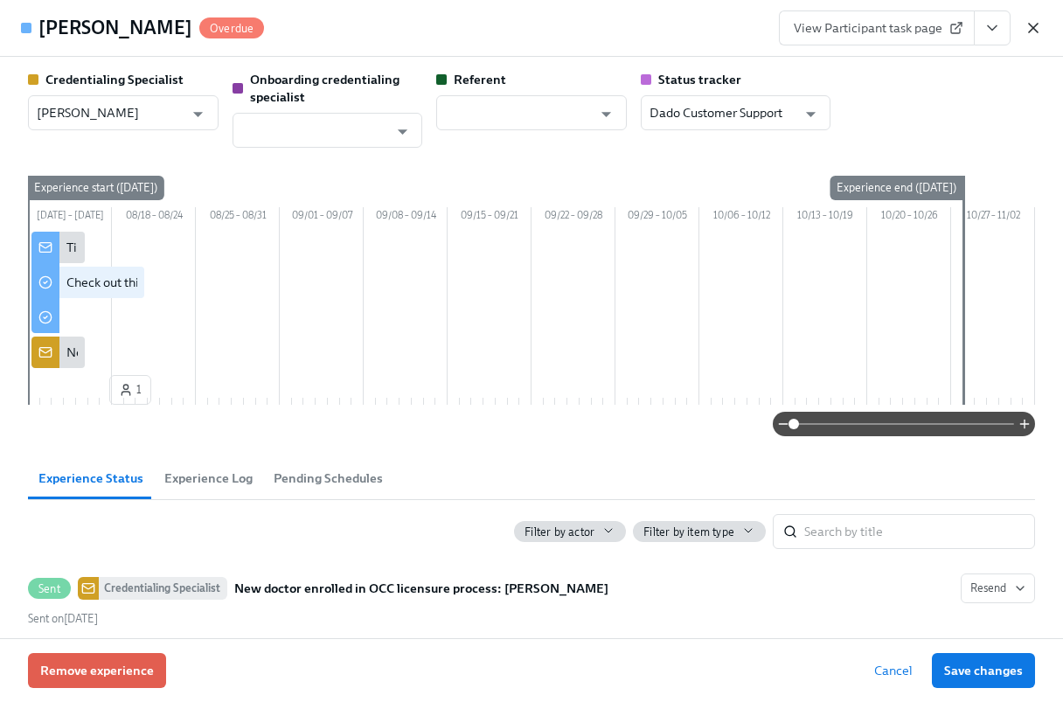
click at [1028, 33] on icon "button" at bounding box center [1033, 27] width 17 height 17
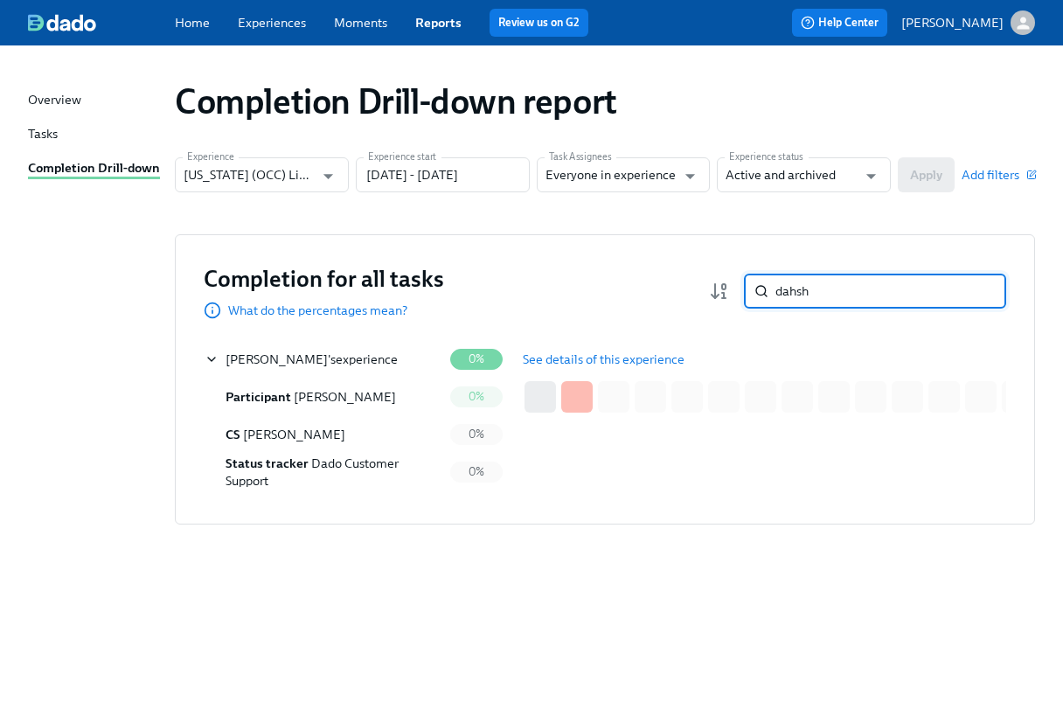
drag, startPoint x: 821, startPoint y: 289, endPoint x: 763, endPoint y: 285, distance: 58.8
click at [763, 285] on div "dahsh ​" at bounding box center [875, 291] width 262 height 35
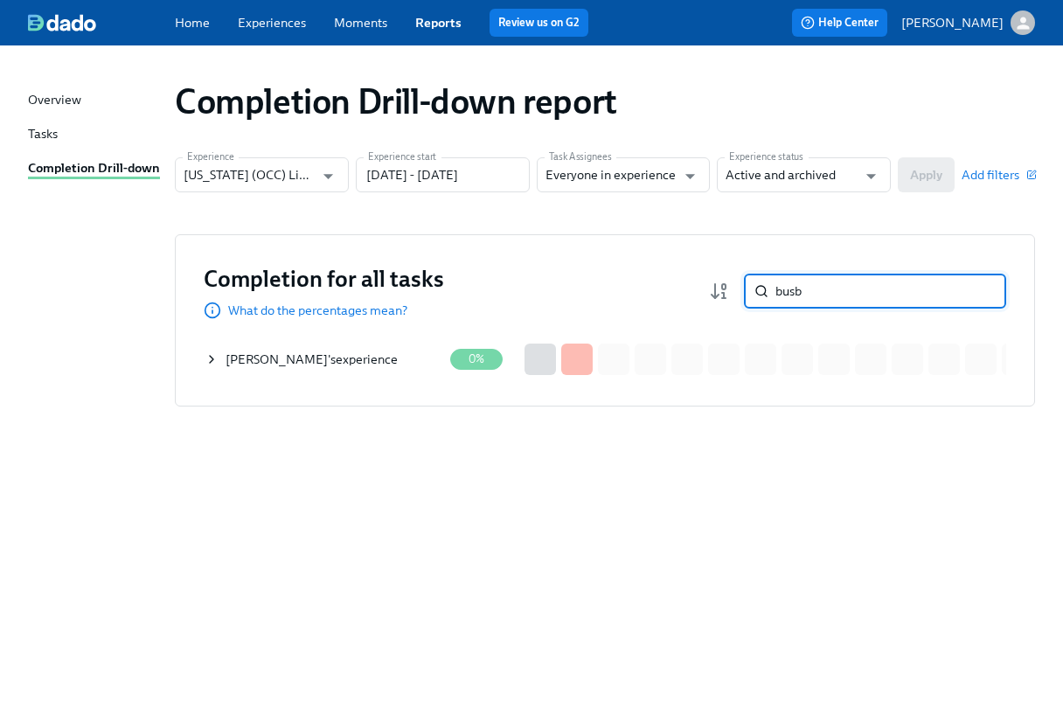
click at [355, 361] on div "[PERSON_NAME] 's experience" at bounding box center [312, 359] width 172 height 17
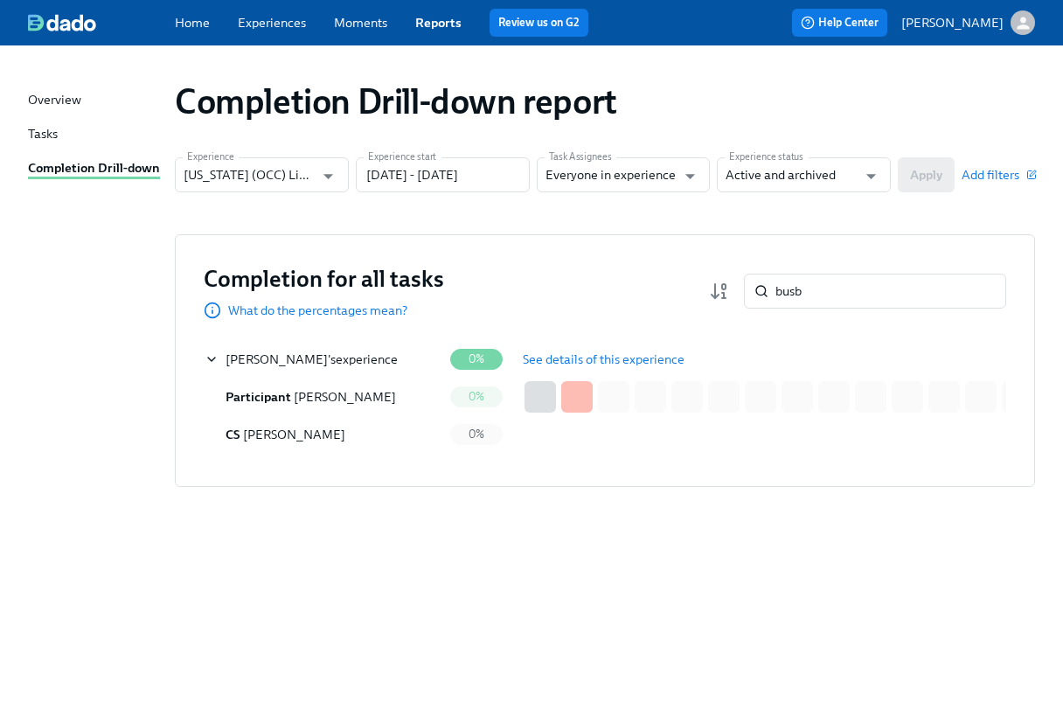
click at [570, 352] on span "See details of this experience" at bounding box center [604, 359] width 162 height 17
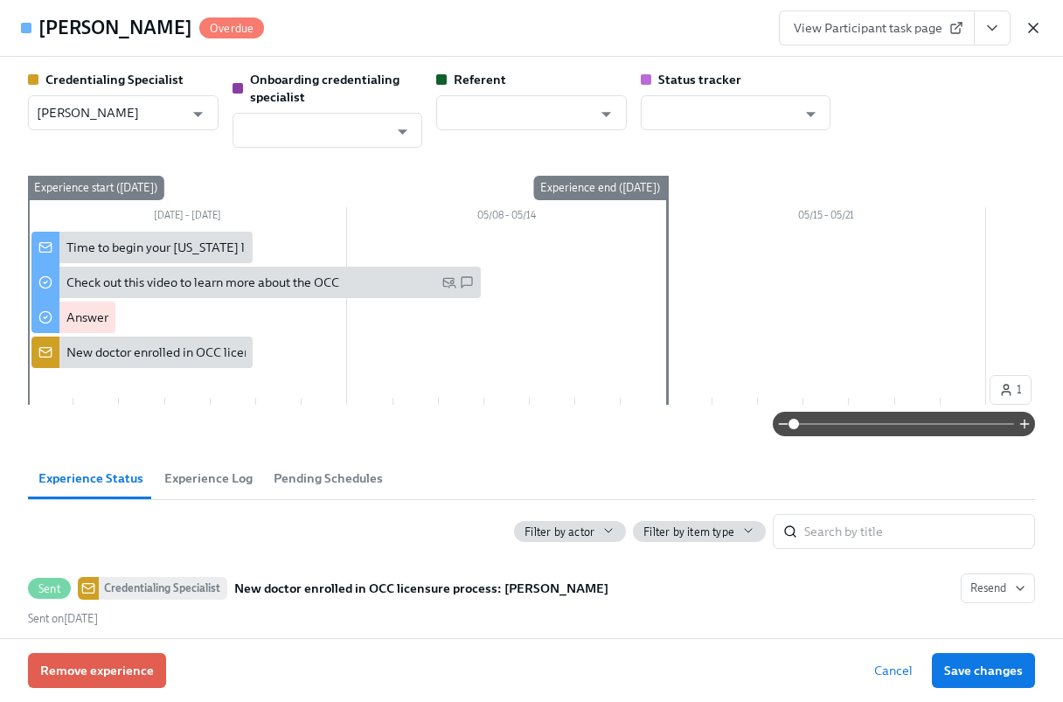
click at [1034, 30] on icon "button" at bounding box center [1033, 28] width 9 height 9
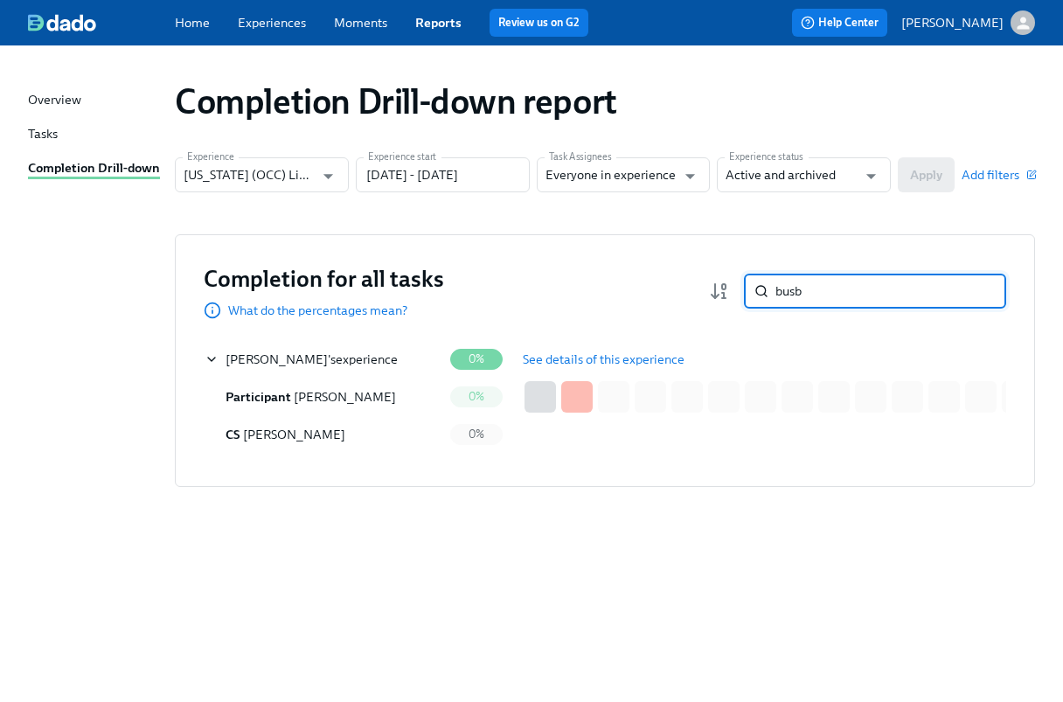
drag, startPoint x: 812, startPoint y: 287, endPoint x: 756, endPoint y: 289, distance: 56.0
click at [756, 289] on div "busb ​" at bounding box center [875, 291] width 262 height 35
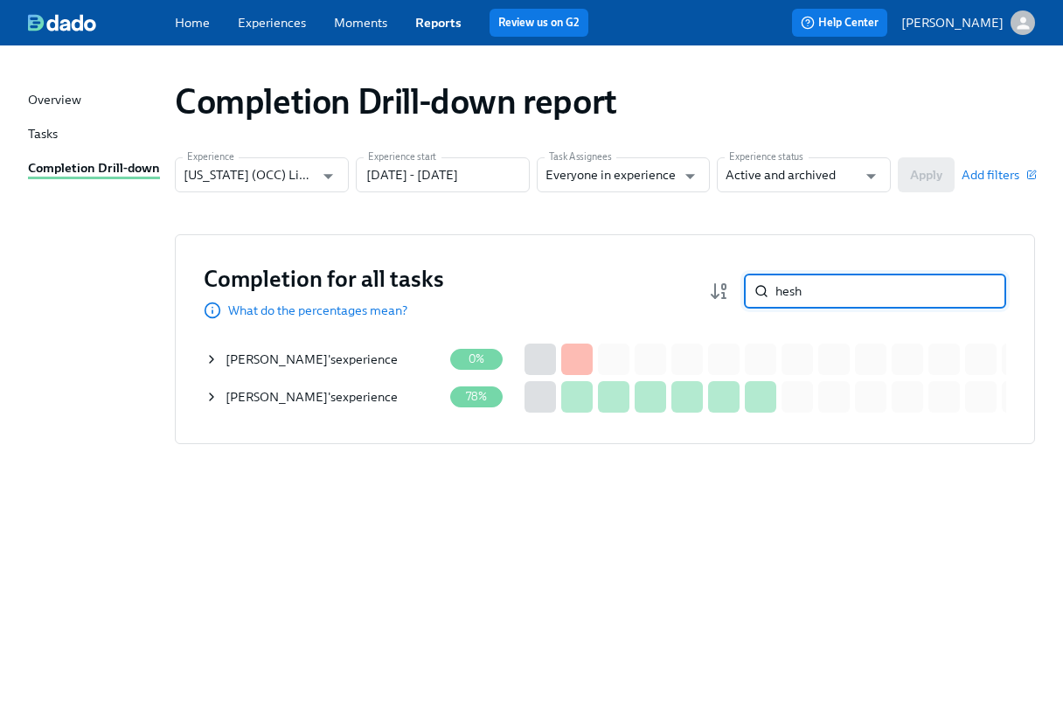
drag, startPoint x: 812, startPoint y: 289, endPoint x: 756, endPoint y: 290, distance: 56.0
click at [756, 290] on div "hesh ​" at bounding box center [875, 291] width 262 height 35
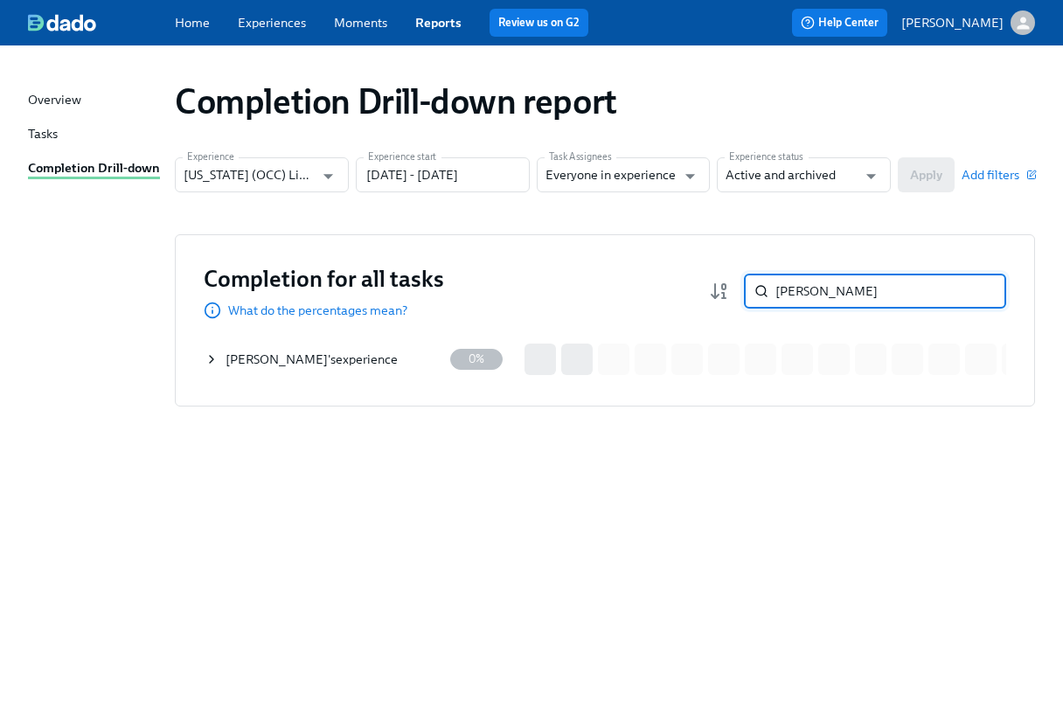
drag, startPoint x: 812, startPoint y: 293, endPoint x: 768, endPoint y: 290, distance: 43.8
click at [768, 290] on div "[PERSON_NAME]" at bounding box center [875, 291] width 262 height 35
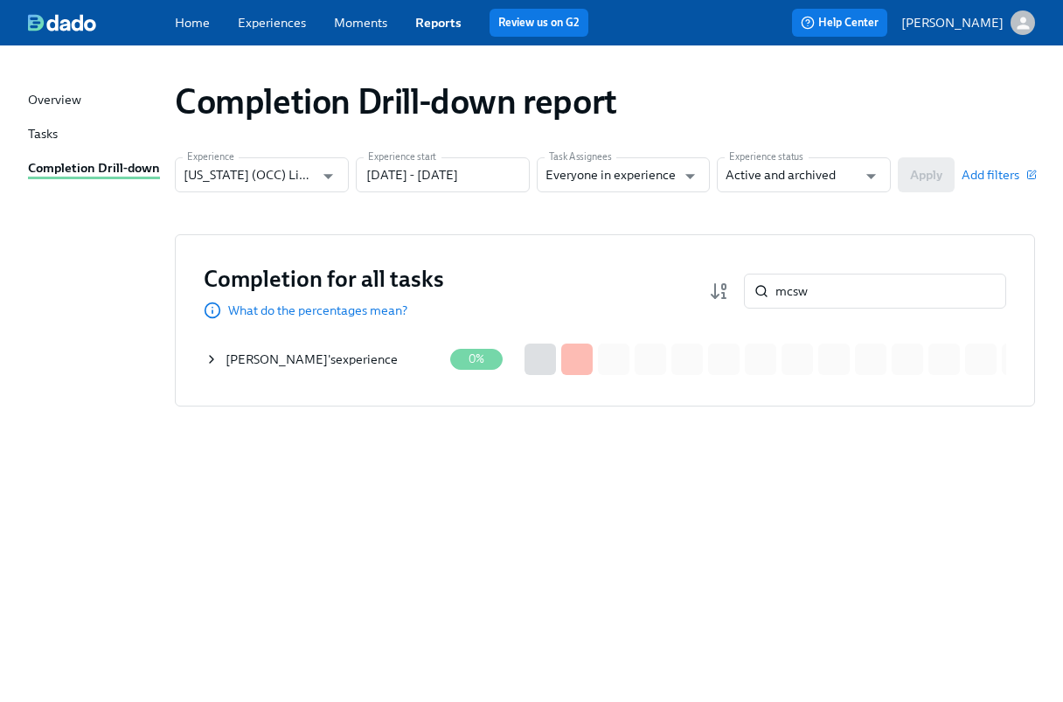
click at [390, 357] on div "[PERSON_NAME] 's experience" at bounding box center [312, 359] width 172 height 17
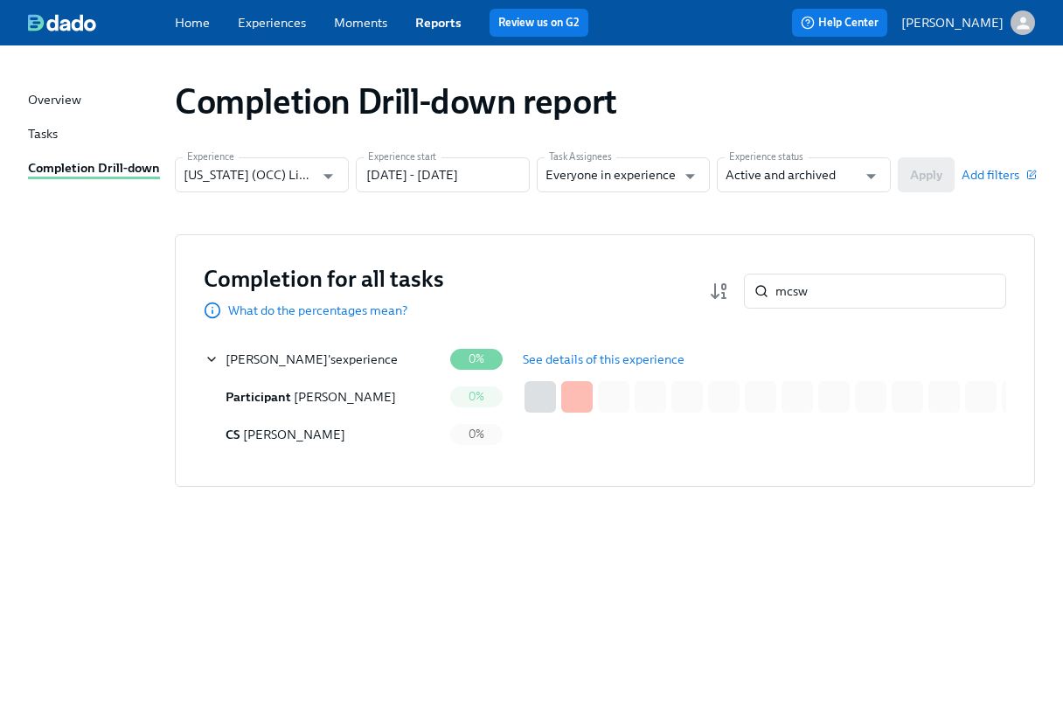
click at [588, 352] on span "See details of this experience" at bounding box center [604, 359] width 162 height 17
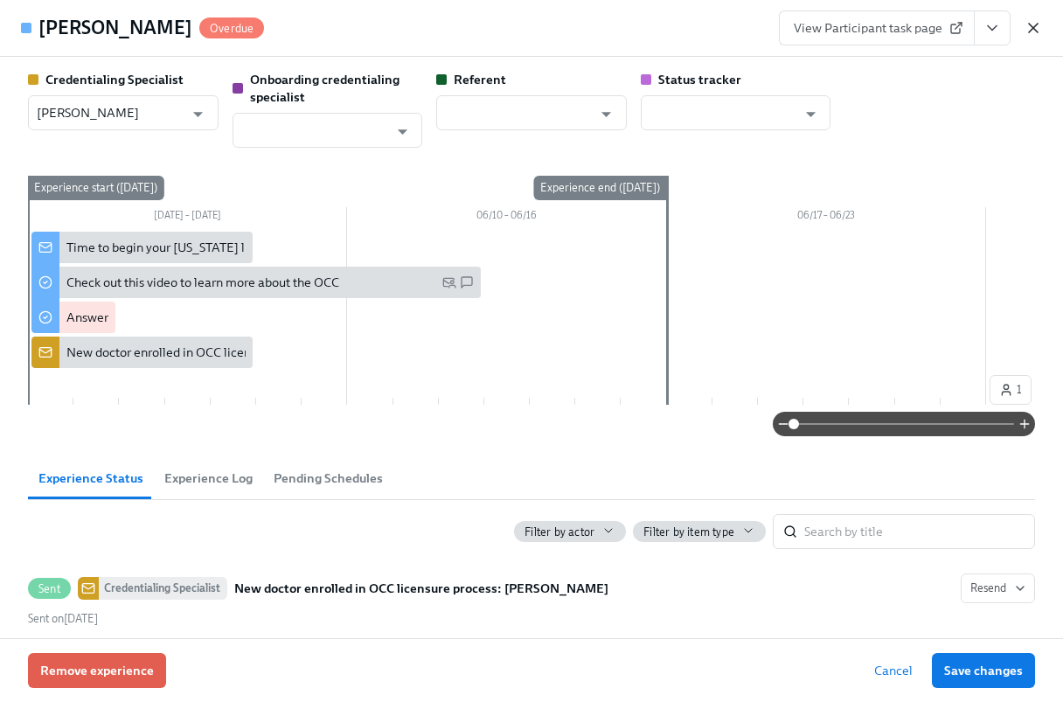
click at [1027, 21] on icon "button" at bounding box center [1033, 27] width 17 height 17
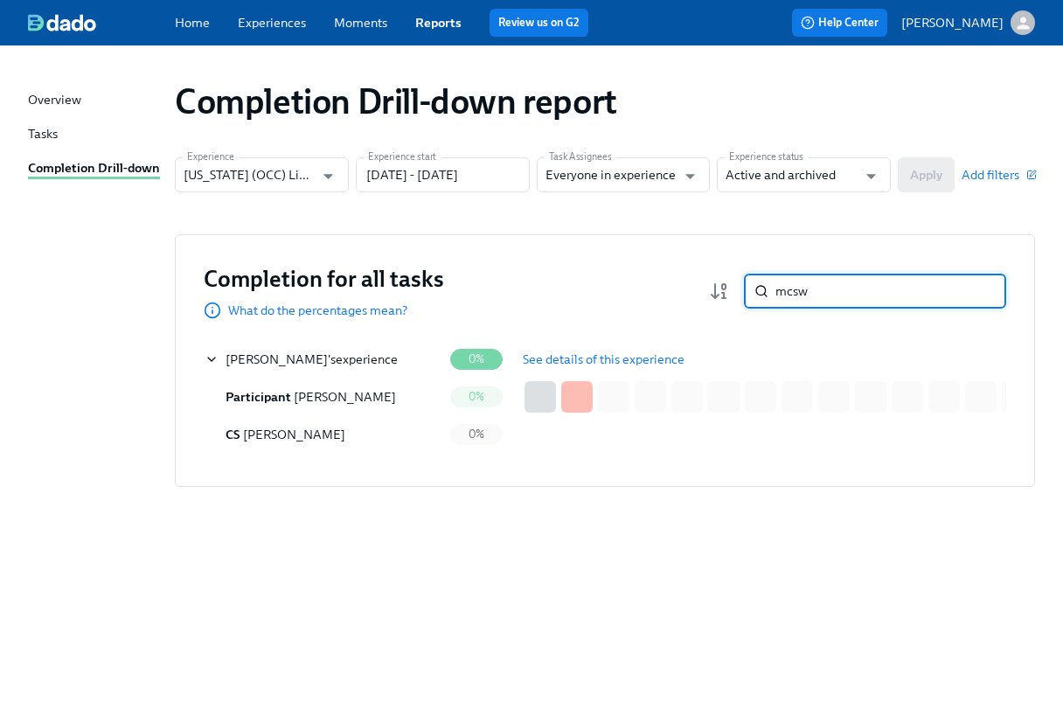
drag, startPoint x: 825, startPoint y: 294, endPoint x: 763, endPoint y: 290, distance: 61.3
click at [763, 290] on div "mcsw ​" at bounding box center [875, 291] width 262 height 35
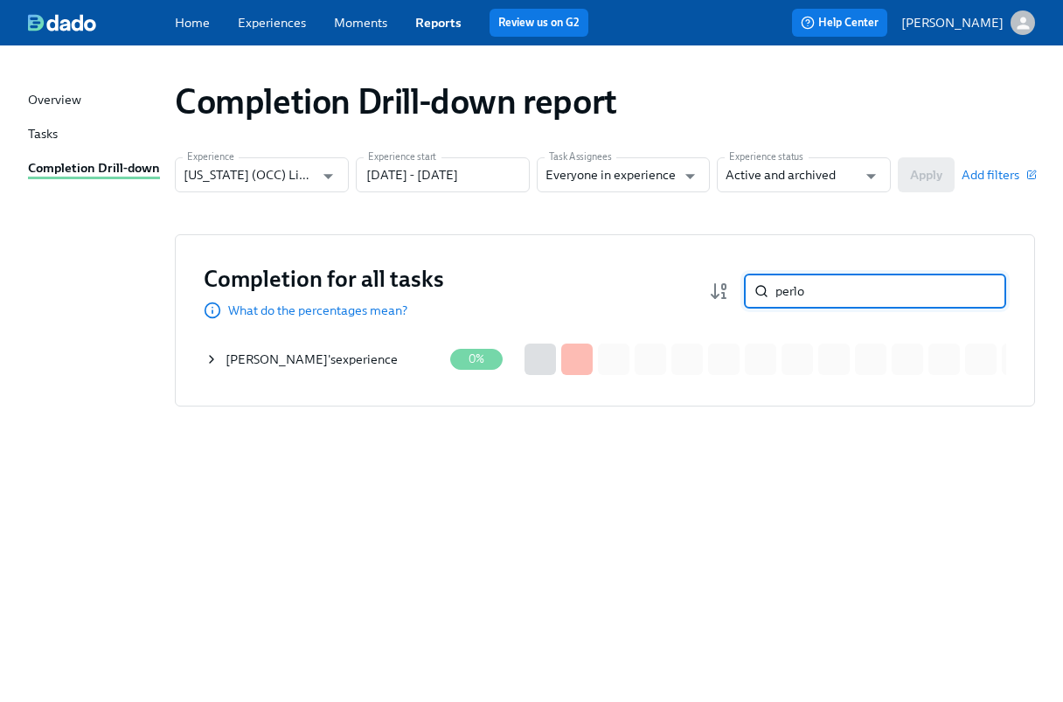
click at [329, 361] on div "[PERSON_NAME] 's experience" at bounding box center [312, 359] width 172 height 17
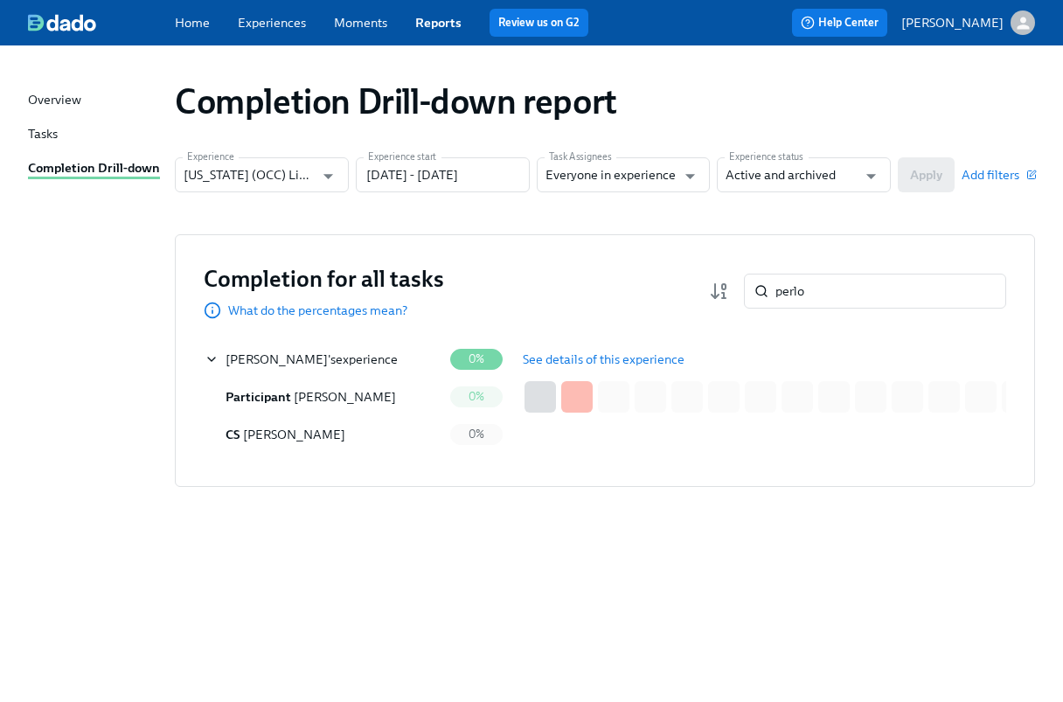
click at [545, 358] on span "See details of this experience" at bounding box center [604, 359] width 162 height 17
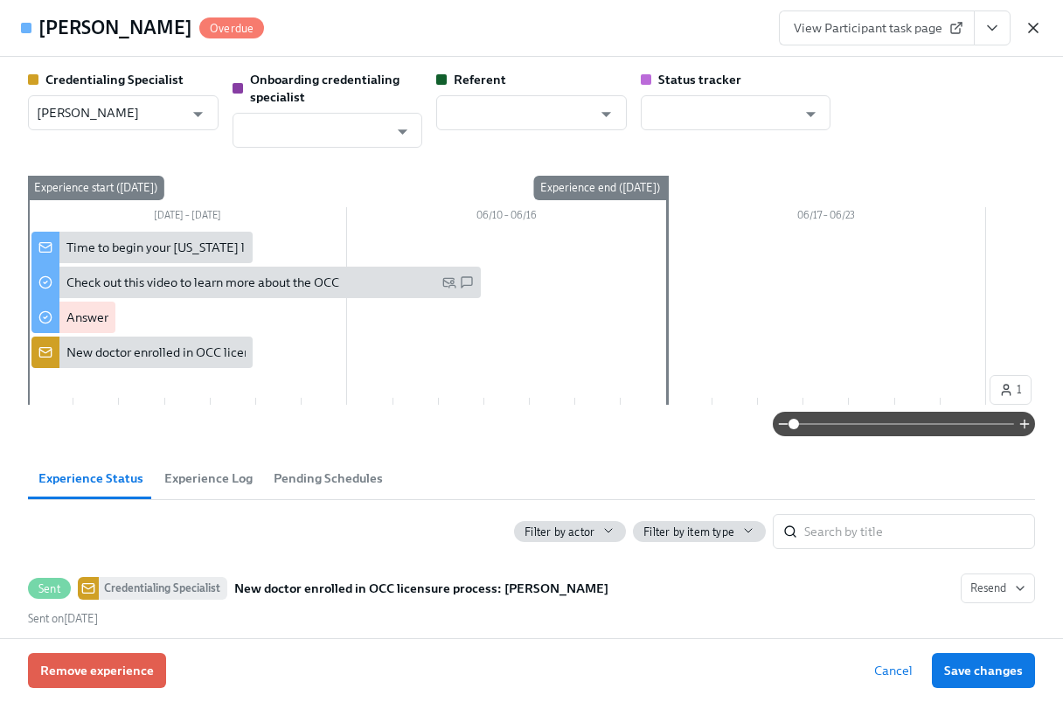
click at [1035, 23] on icon "button" at bounding box center [1033, 27] width 17 height 17
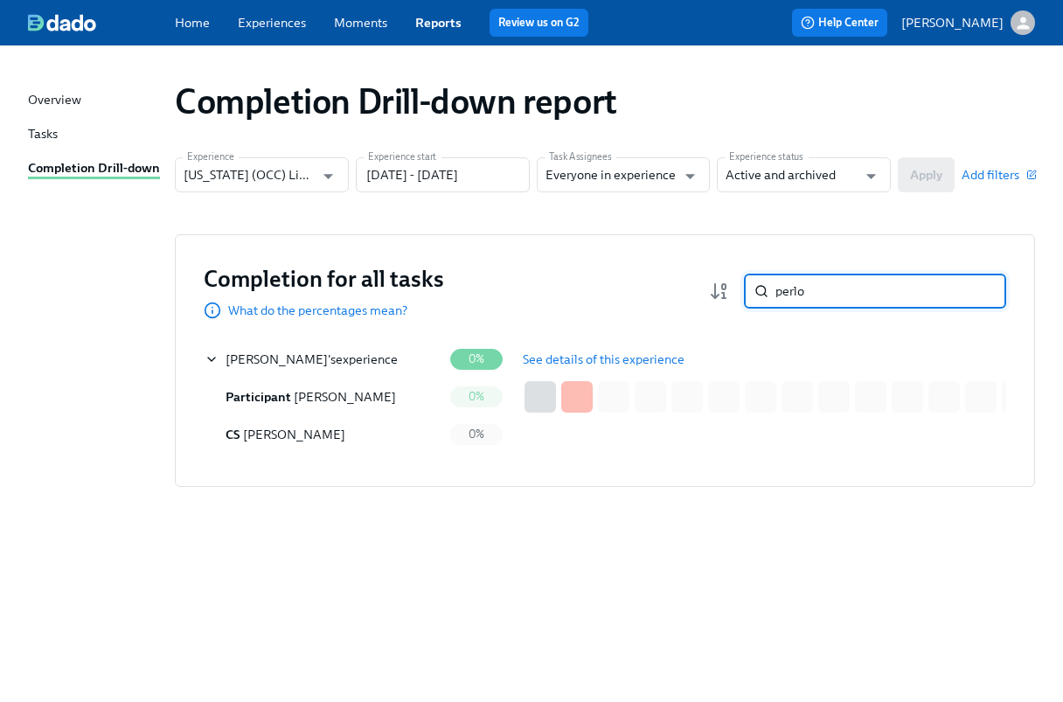
drag, startPoint x: 794, startPoint y: 289, endPoint x: 763, endPoint y: 293, distance: 31.7
click at [763, 293] on div "perlo ​" at bounding box center [875, 291] width 262 height 35
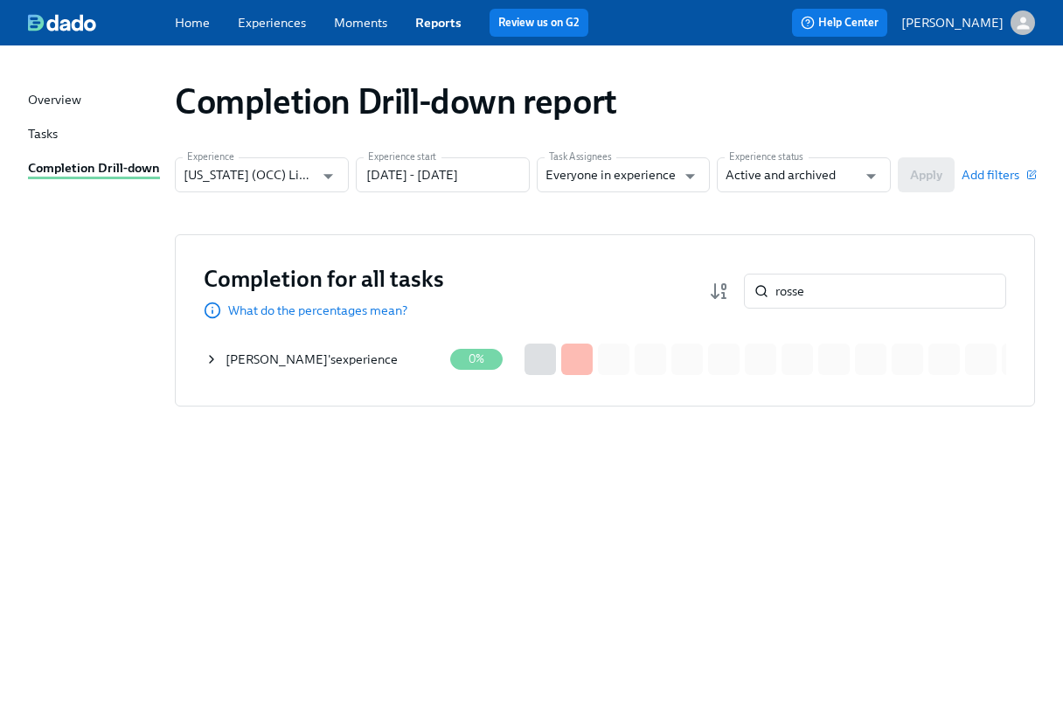
click at [375, 354] on div "[PERSON_NAME] 's experience" at bounding box center [324, 359] width 238 height 35
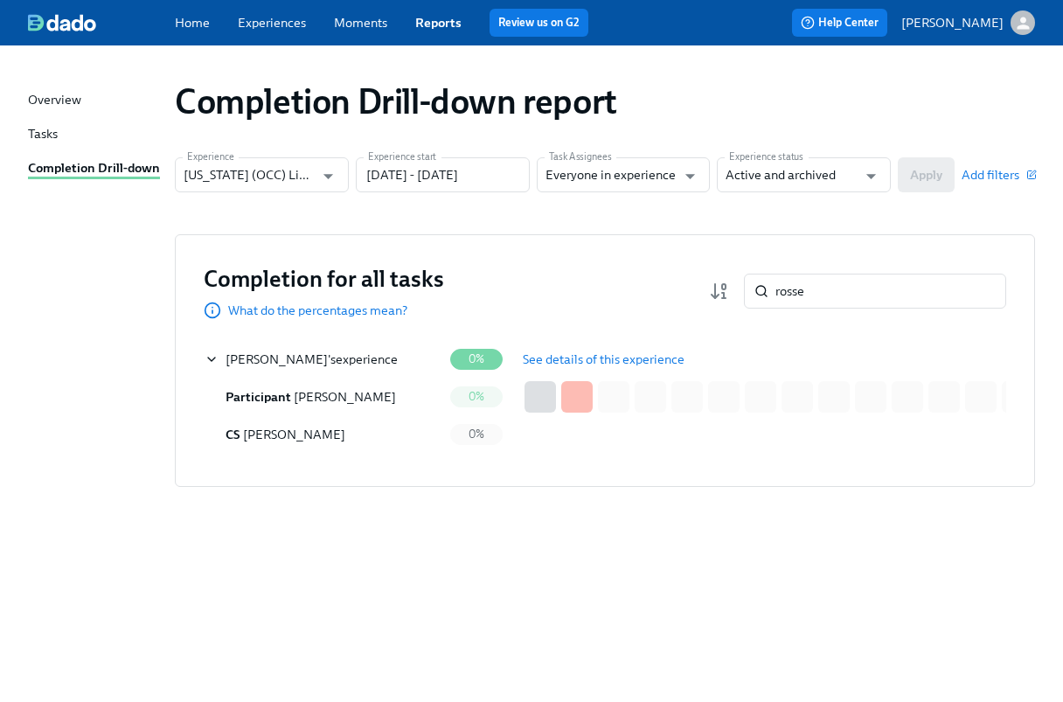
click at [565, 352] on span "See details of this experience" at bounding box center [604, 359] width 162 height 17
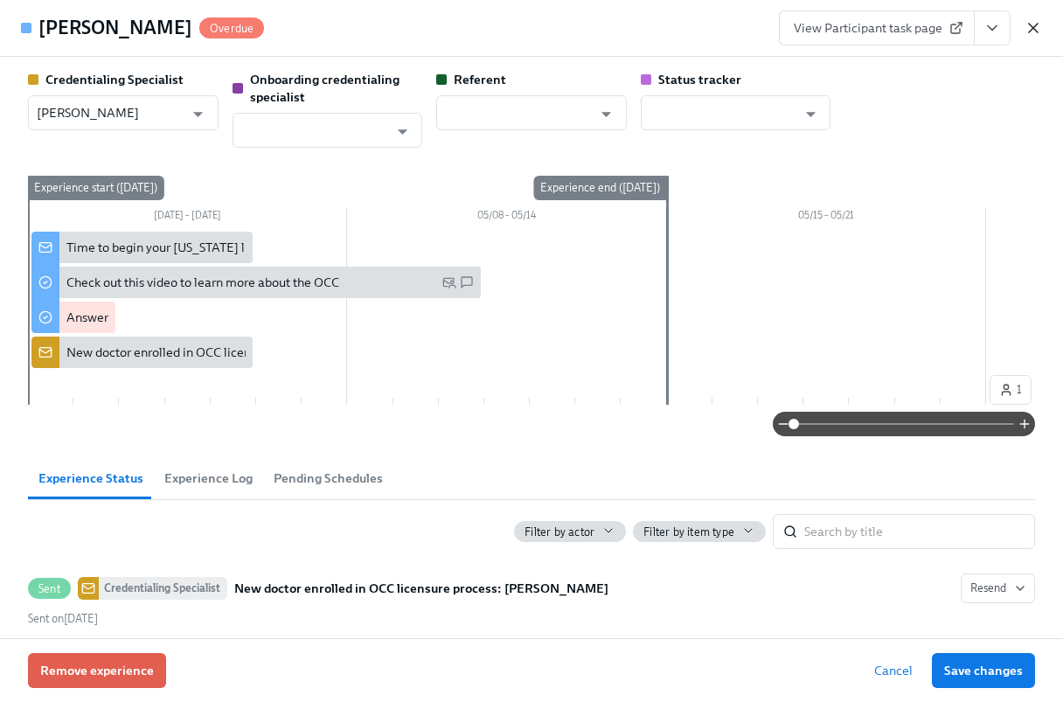
click at [1028, 28] on icon "button" at bounding box center [1033, 27] width 17 height 17
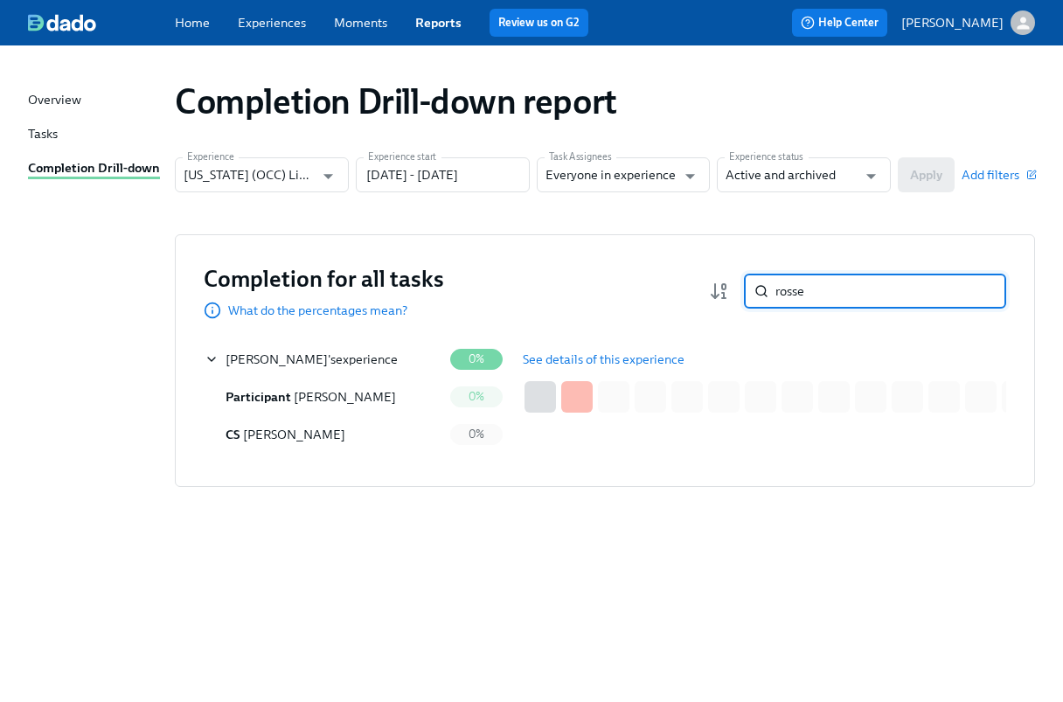
drag, startPoint x: 817, startPoint y: 292, endPoint x: 757, endPoint y: 289, distance: 59.5
click at [757, 289] on div "rosse ​" at bounding box center [875, 291] width 262 height 35
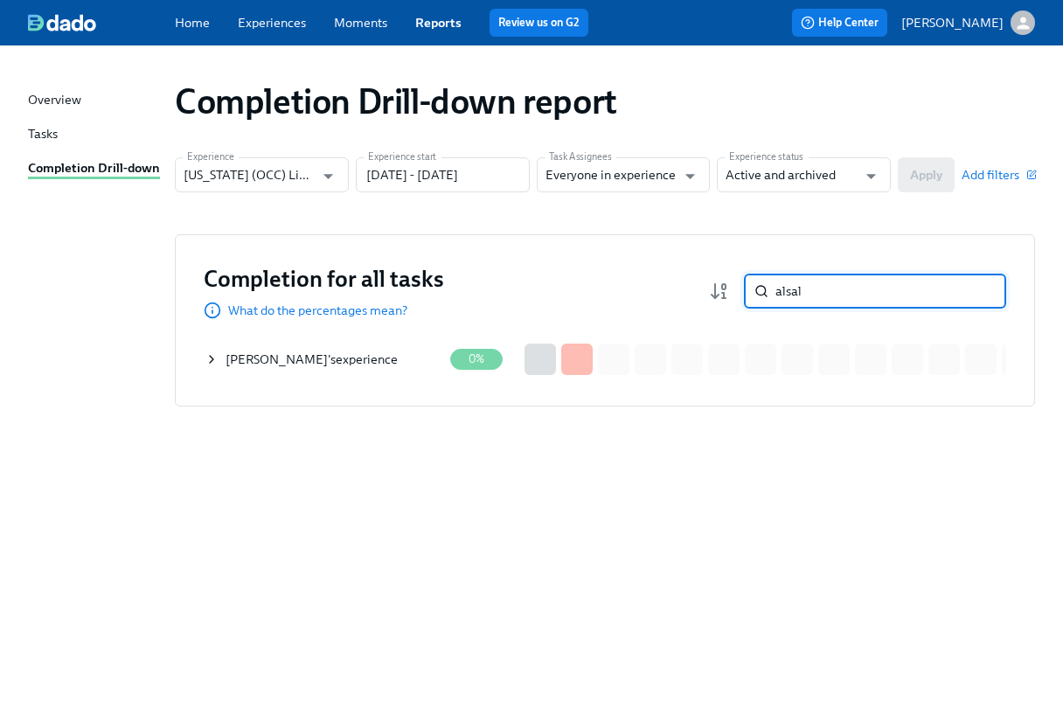
click at [367, 363] on div "[PERSON_NAME] 's experience" at bounding box center [312, 359] width 172 height 17
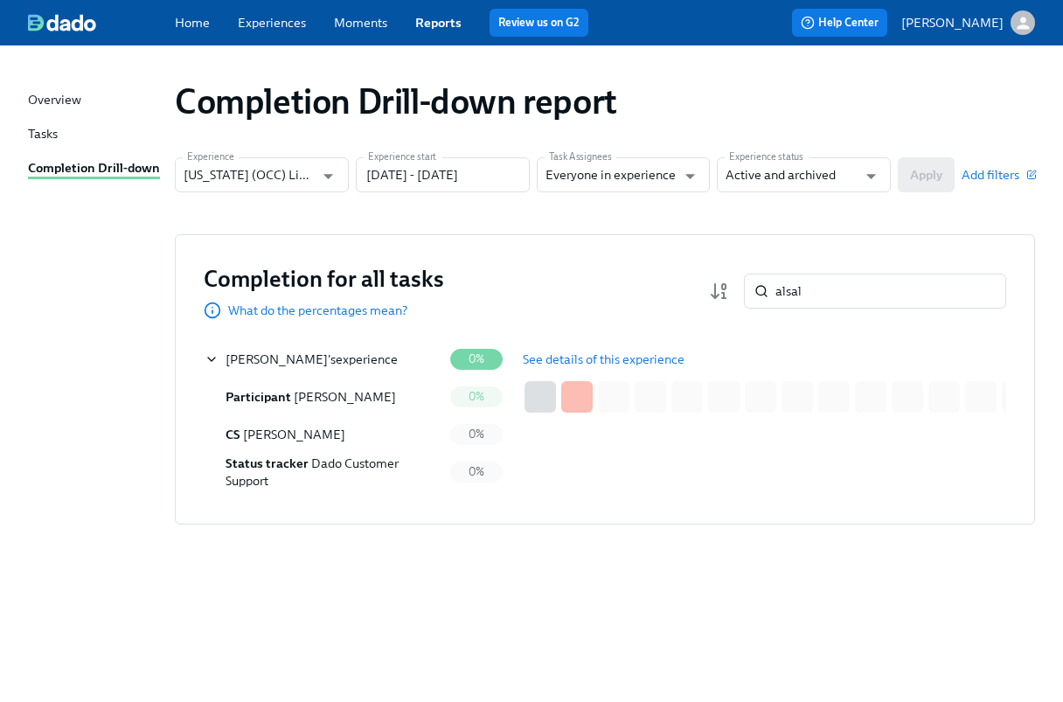
click at [563, 359] on span "See details of this experience" at bounding box center [604, 359] width 162 height 17
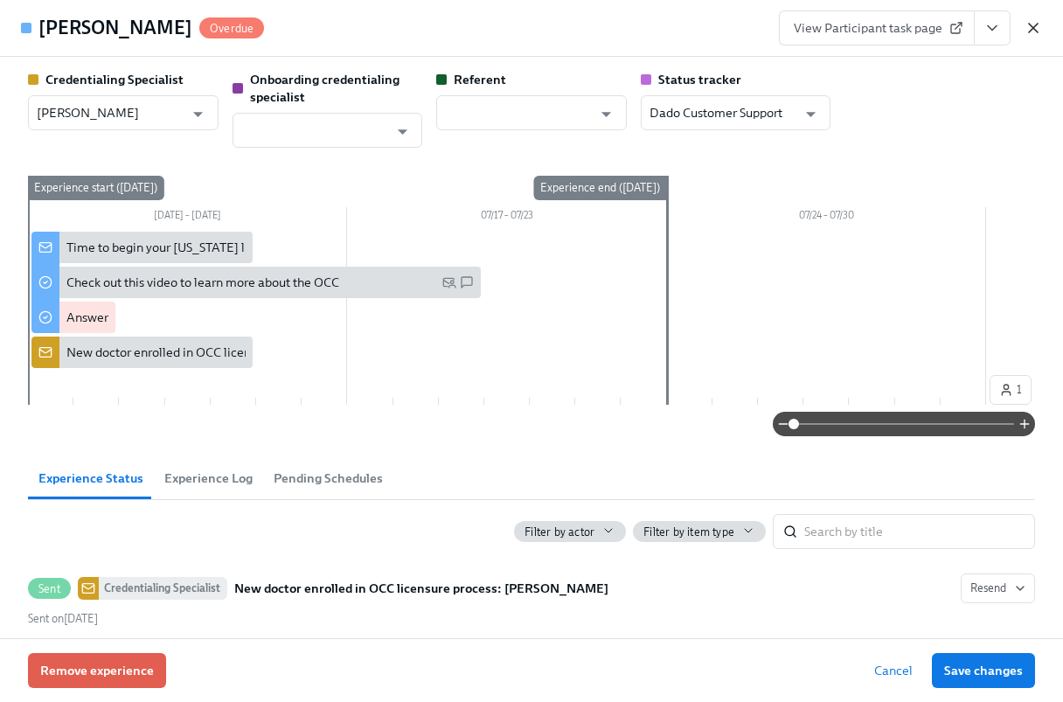
click at [1032, 31] on icon "button" at bounding box center [1033, 27] width 17 height 17
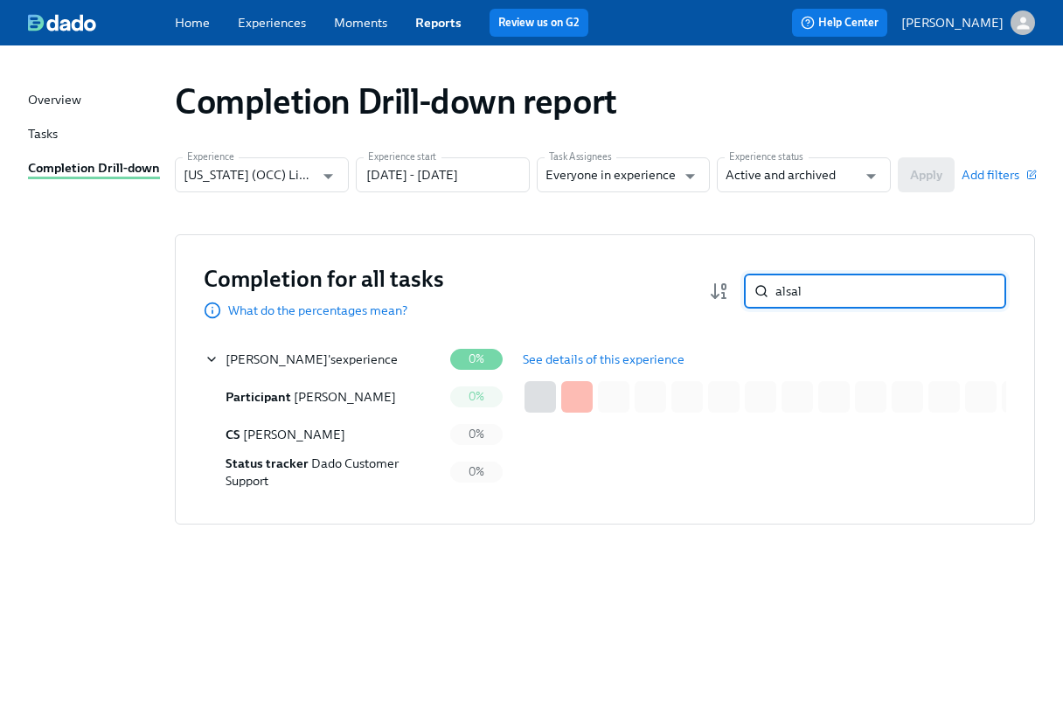
drag, startPoint x: 838, startPoint y: 293, endPoint x: 741, endPoint y: 291, distance: 97.1
click at [741, 291] on div "alsal ​" at bounding box center [857, 291] width 297 height 35
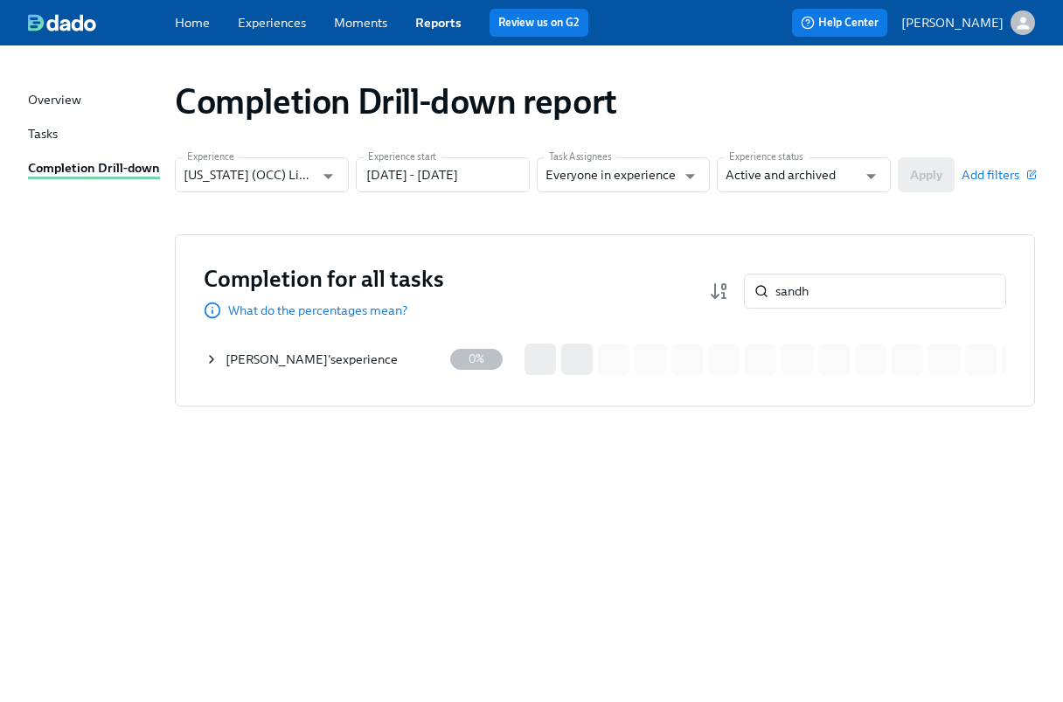
click at [373, 358] on div "[PERSON_NAME] 's experience" at bounding box center [312, 359] width 172 height 17
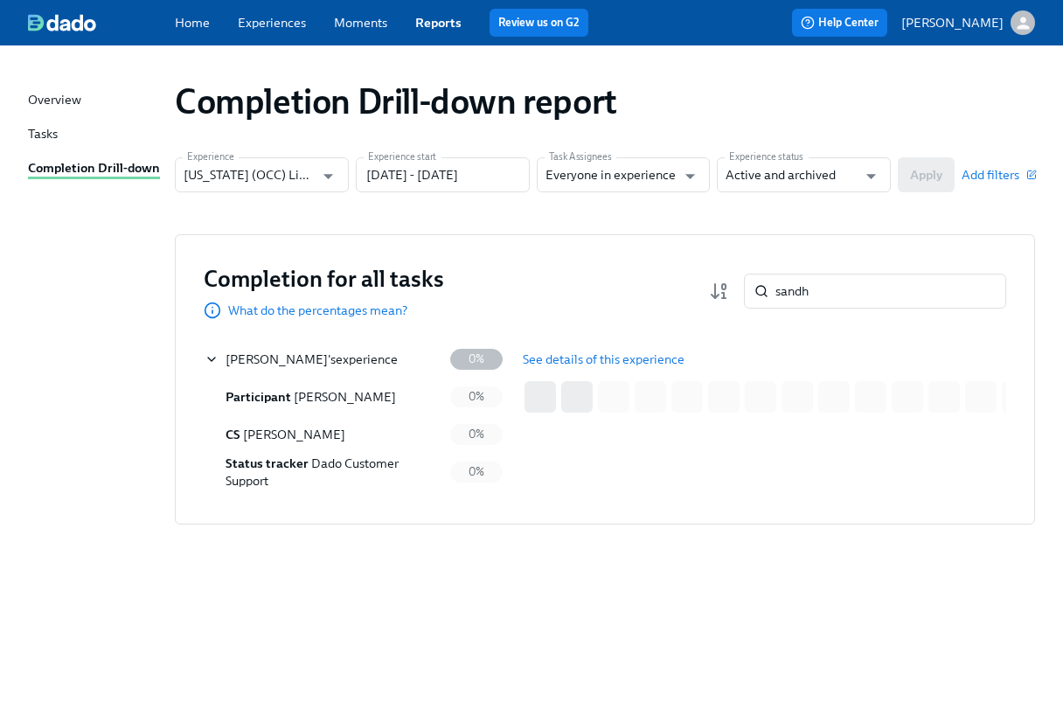
click at [636, 356] on span "See details of this experience" at bounding box center [604, 359] width 162 height 17
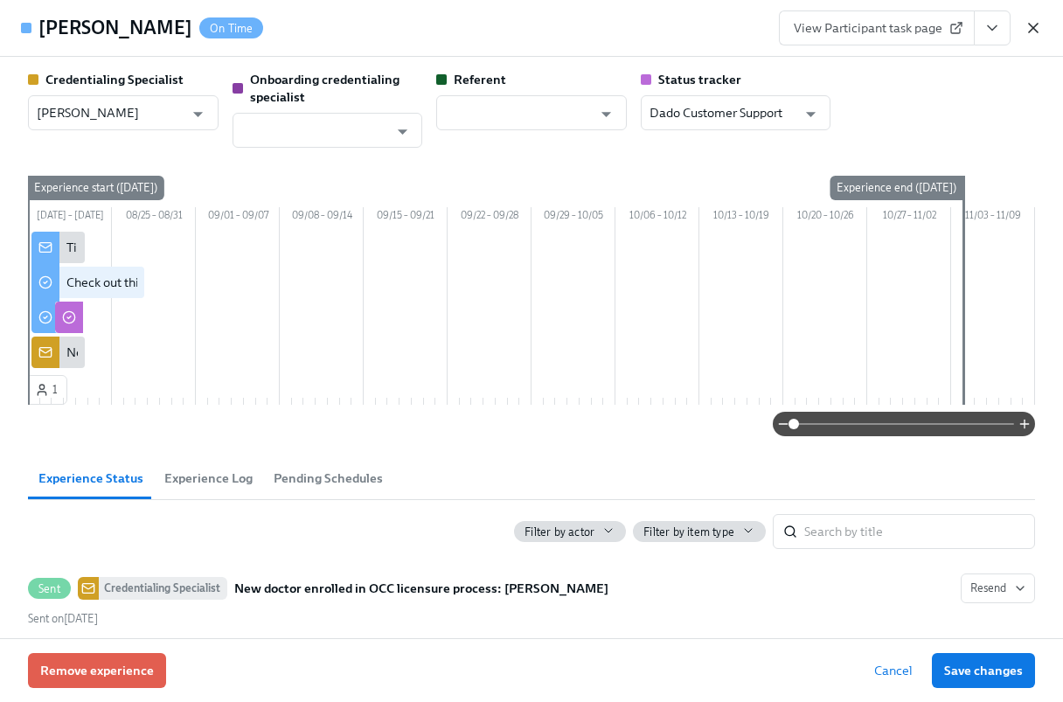
click at [1035, 31] on icon "button" at bounding box center [1033, 27] width 17 height 17
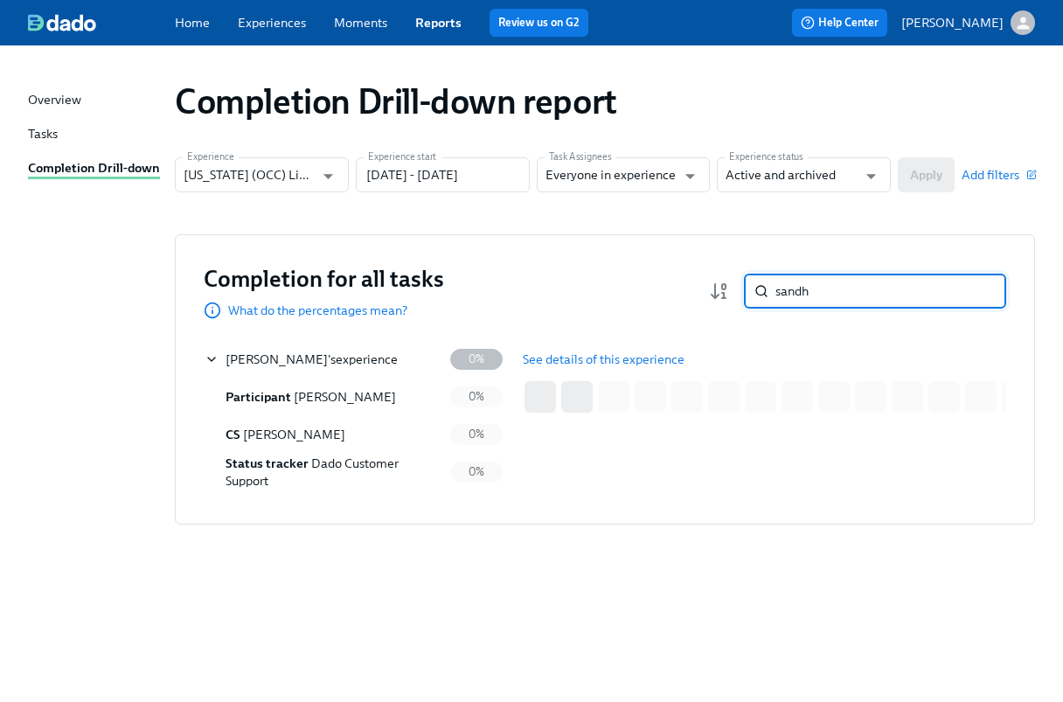
drag, startPoint x: 815, startPoint y: 292, endPoint x: 763, endPoint y: 291, distance: 52.5
click at [763, 291] on div "sandh ​" at bounding box center [875, 291] width 262 height 35
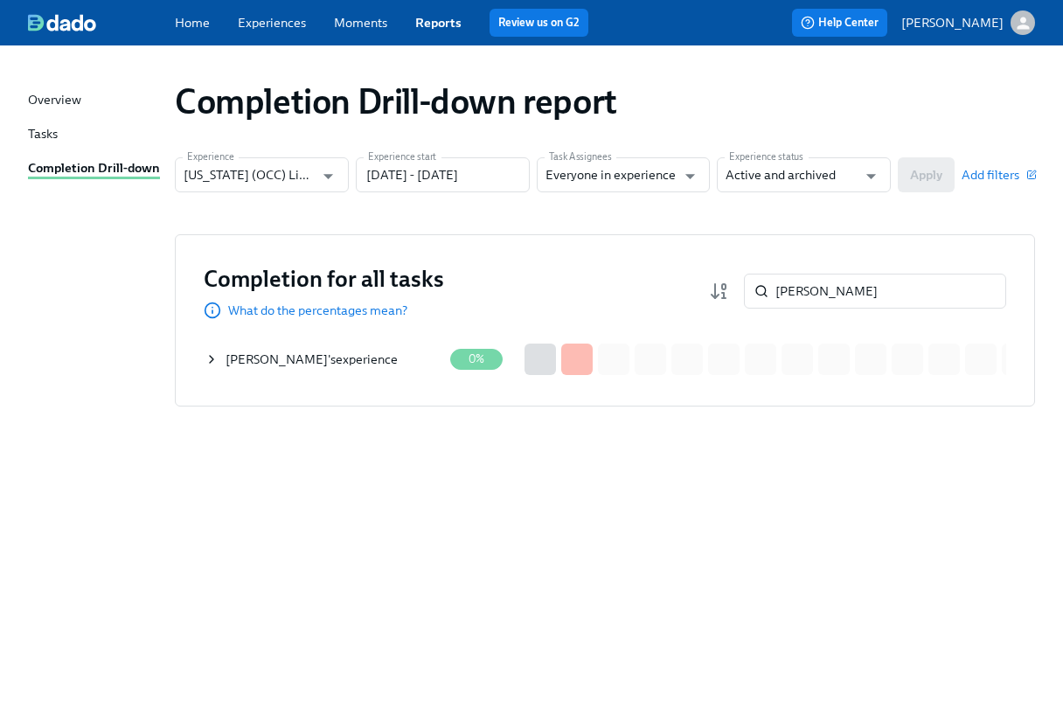
click at [409, 359] on div "[PERSON_NAME] 's experience" at bounding box center [324, 359] width 238 height 35
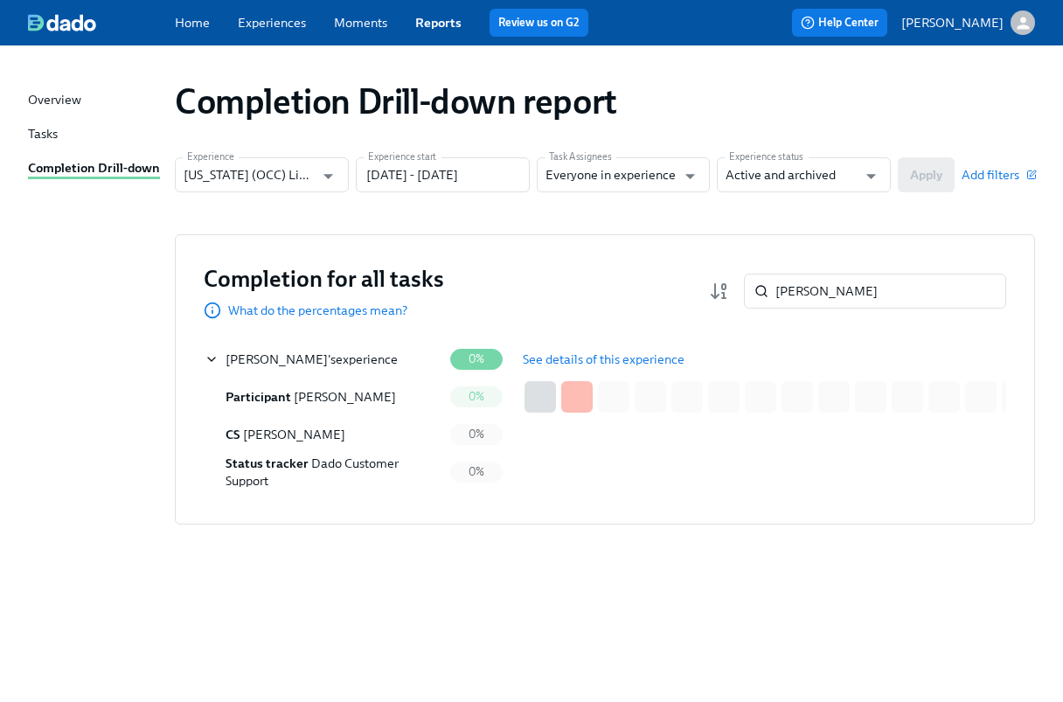
click at [553, 352] on span "See details of this experience" at bounding box center [604, 359] width 162 height 17
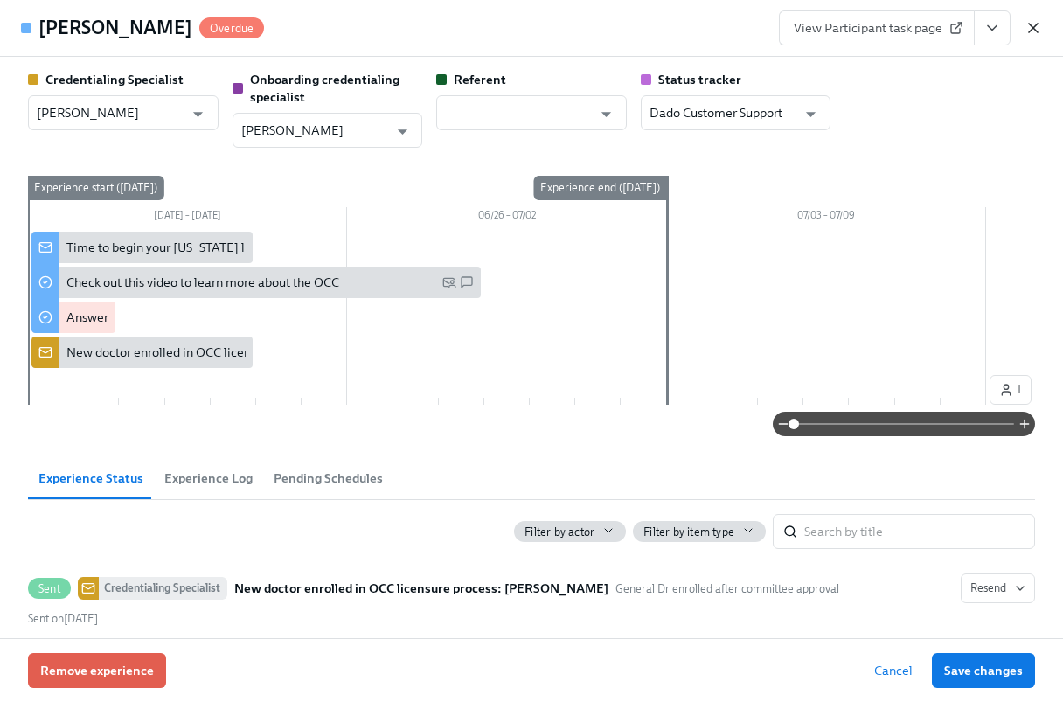
click at [1035, 27] on icon "button" at bounding box center [1033, 27] width 17 height 17
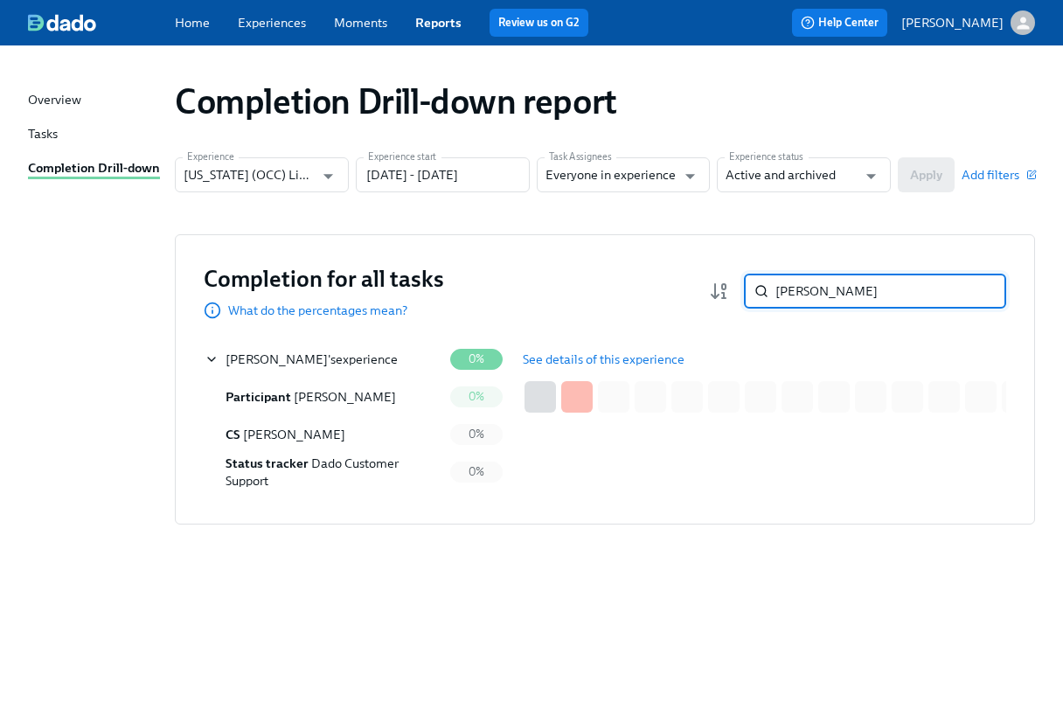
drag, startPoint x: 812, startPoint y: 282, endPoint x: 770, endPoint y: 291, distance: 42.9
click at [770, 291] on div "[PERSON_NAME] ​" at bounding box center [875, 291] width 262 height 35
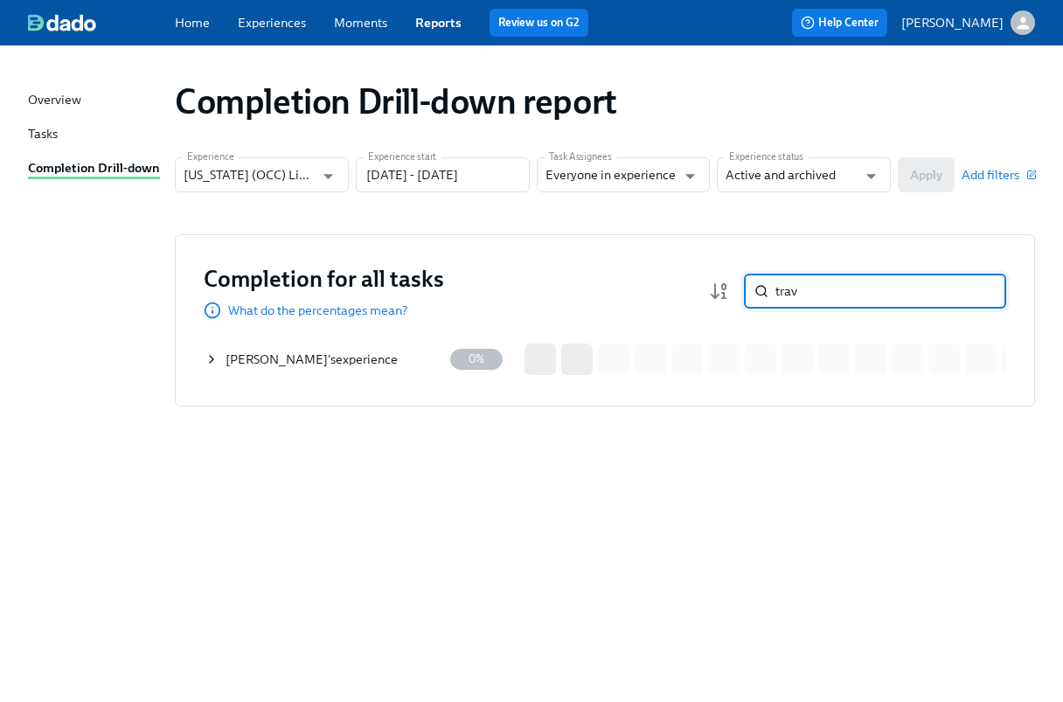
type input "trav"
click at [373, 356] on div "[PERSON_NAME] 's experience" at bounding box center [312, 359] width 172 height 17
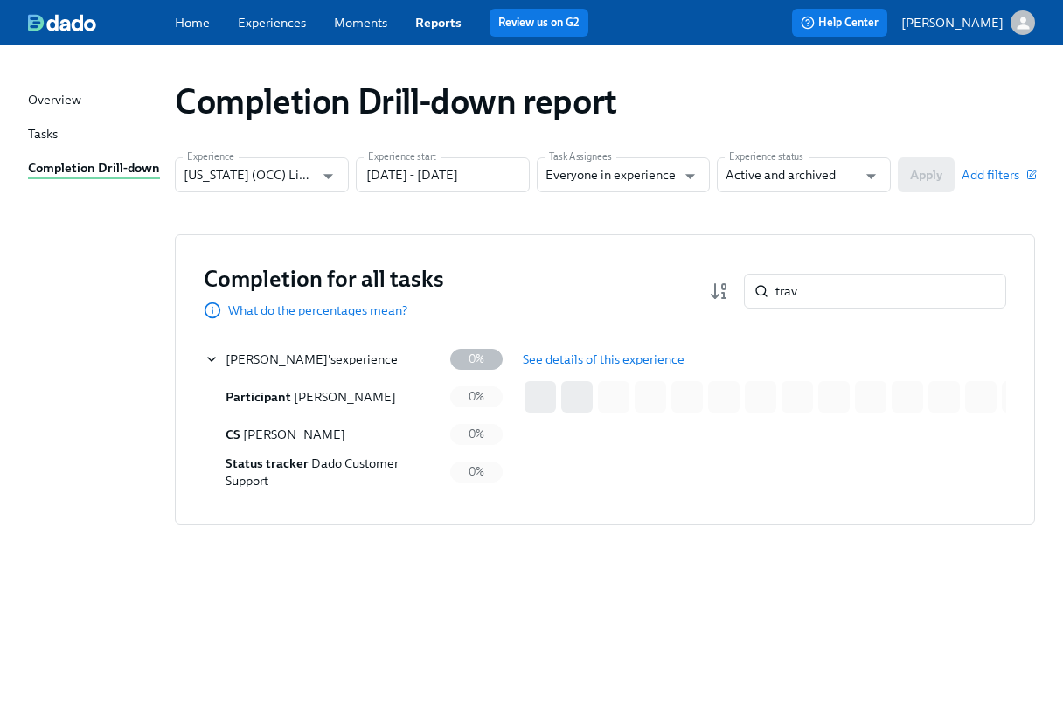
click at [541, 351] on span "See details of this experience" at bounding box center [604, 359] width 162 height 17
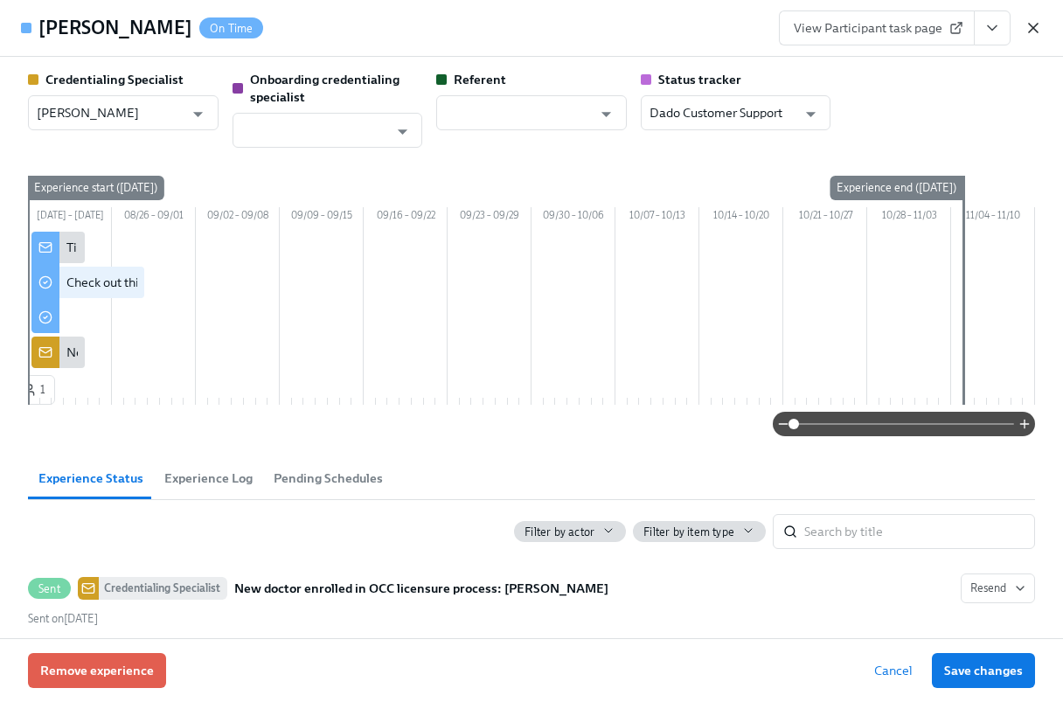
click at [1034, 19] on icon "button" at bounding box center [1033, 27] width 17 height 17
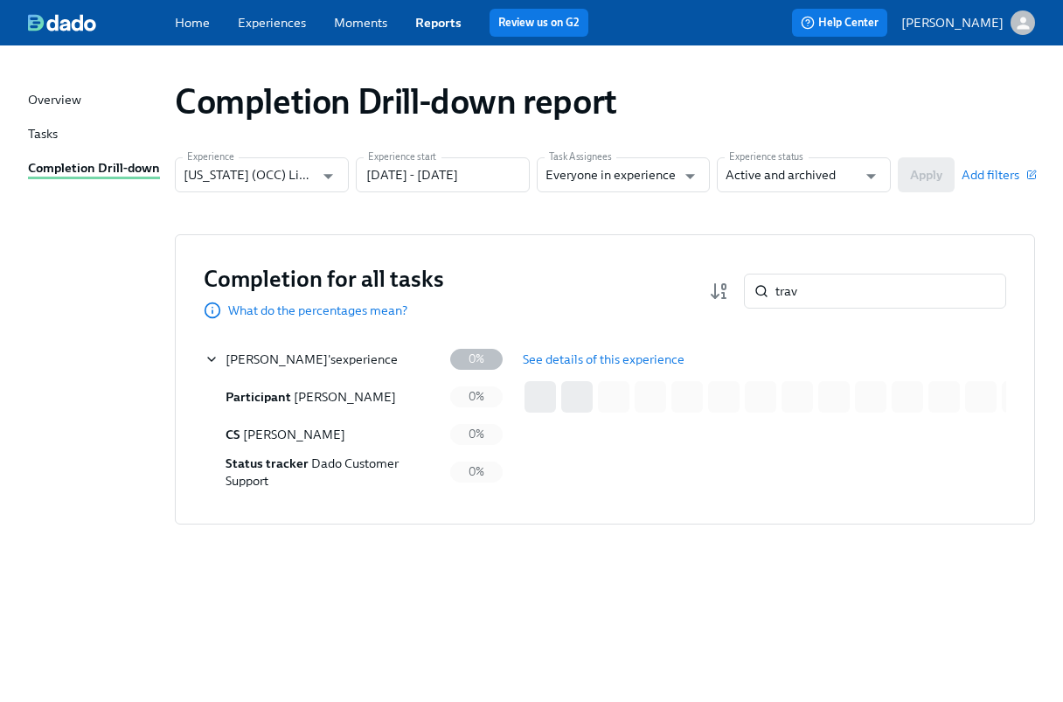
click at [68, 464] on div "Completion Drill-down report Experience [US_STATE] (OCC) Licensure for existing…" at bounding box center [531, 363] width 1007 height 594
